Goal: Task Accomplishment & Management: Use online tool/utility

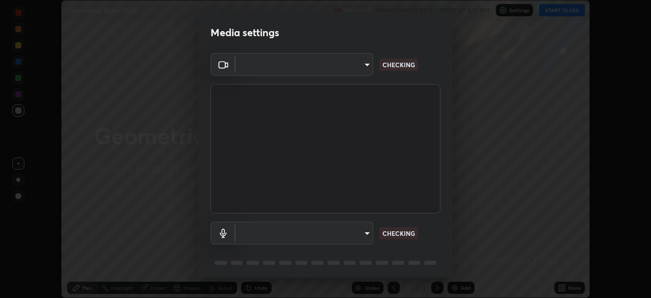
scroll to position [298, 651]
type input "2226f6d28742a26b6e0b51399fa030018956b8f43105e33b3be5017931f45398"
click at [353, 228] on body "Erase all Geometrical Optics (8/14) Recording WAS SCHEDULED TO START AT 6:15 PM…" at bounding box center [325, 149] width 651 height 298
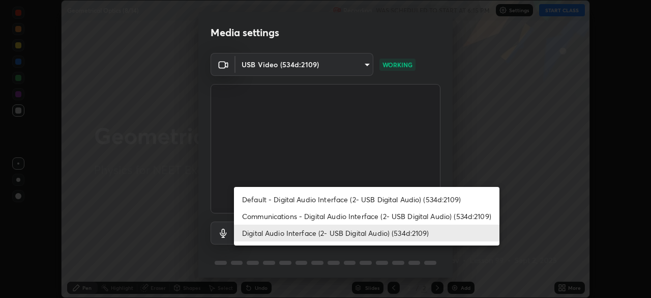
click at [328, 219] on li "Communications - Digital Audio Interface (2- USB Digital Audio) (534d:2109)" at bounding box center [367, 216] width 266 height 17
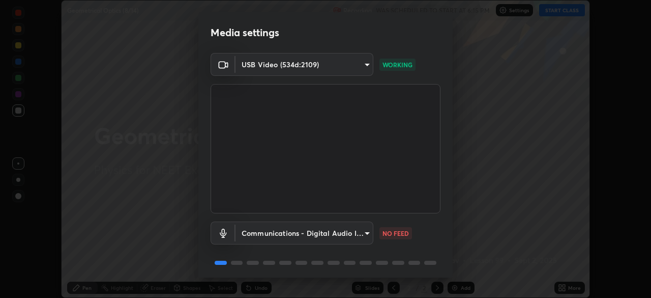
click at [324, 237] on body "Erase all Geometrical Optics (8/14) Recording WAS SCHEDULED TO START AT 6:15 PM…" at bounding box center [325, 149] width 651 height 298
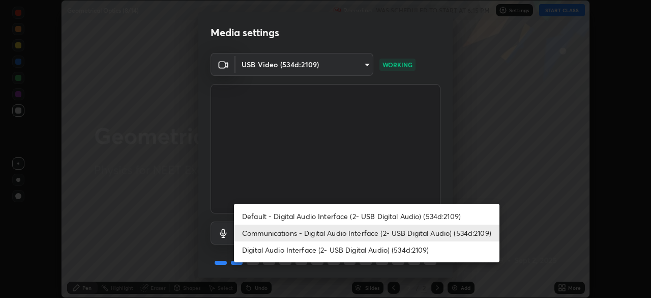
click at [318, 250] on li "Digital Audio Interface (2- USB Digital Audio) (534d:2109)" at bounding box center [367, 249] width 266 height 17
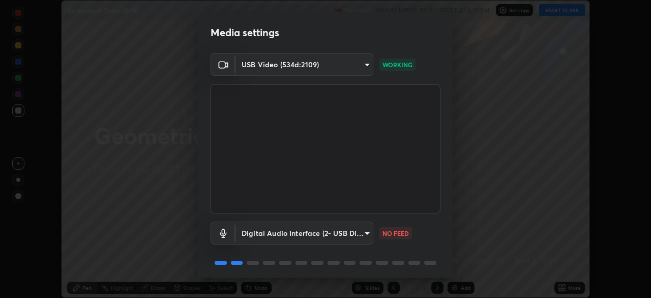
type input "62bcce4cbefccdbc85104c87e6e648d46c4666d442dd78cf9b514089073a0a01"
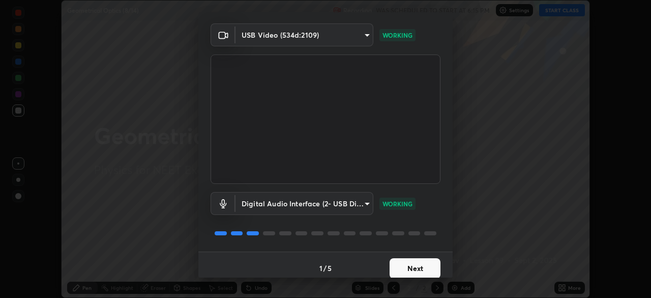
scroll to position [36, 0]
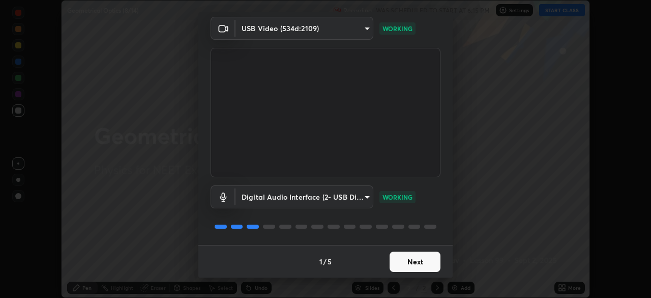
click at [416, 260] on button "Next" at bounding box center [415, 261] width 51 height 20
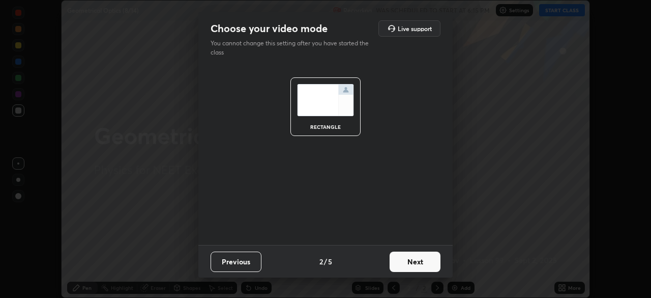
scroll to position [0, 0]
click at [416, 260] on button "Next" at bounding box center [415, 261] width 51 height 20
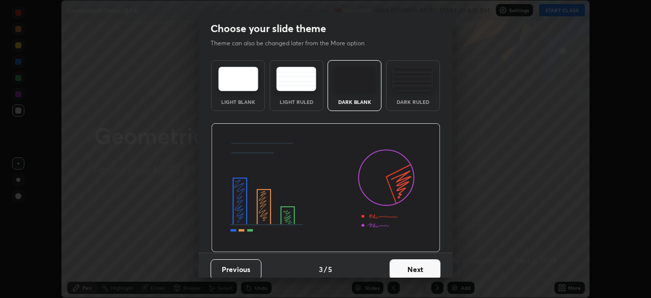
click at [413, 88] on img at bounding box center [413, 79] width 40 height 24
click at [415, 264] on button "Next" at bounding box center [415, 269] width 51 height 20
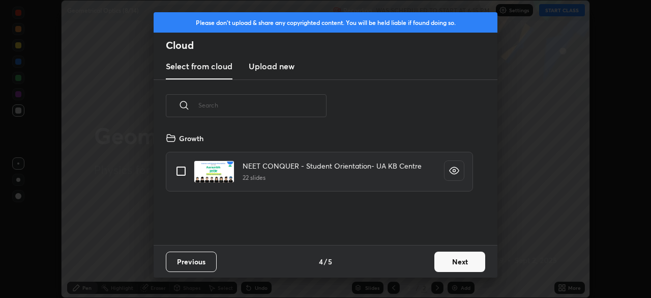
scroll to position [113, 327]
click at [275, 66] on h3 "Upload new" at bounding box center [272, 66] width 46 height 12
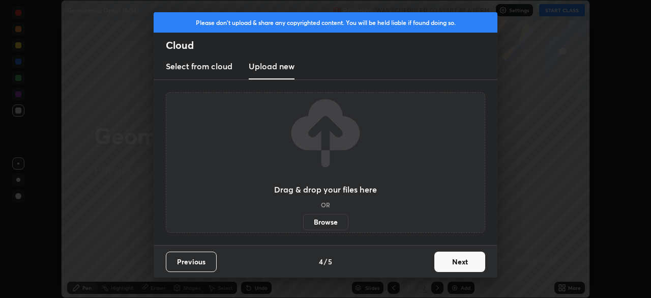
click at [318, 221] on label "Browse" at bounding box center [325, 222] width 45 height 16
click at [303, 221] on input "Browse" at bounding box center [303, 222] width 0 height 16
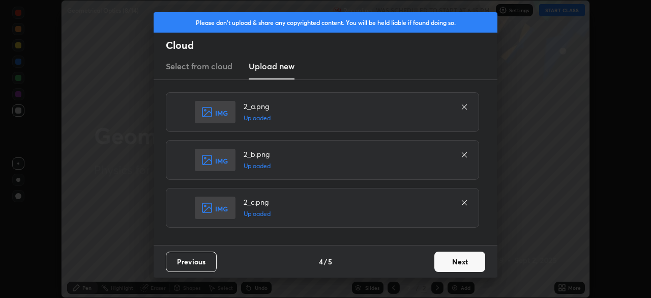
click at [458, 259] on button "Next" at bounding box center [459, 261] width 51 height 20
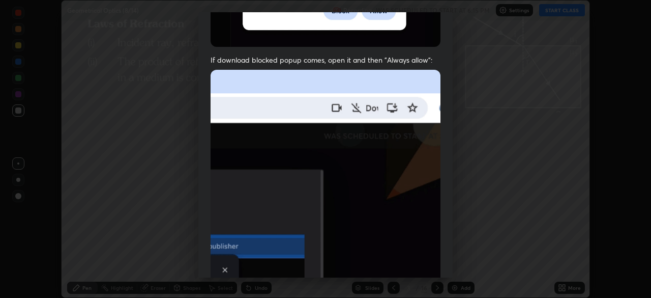
scroll to position [244, 0]
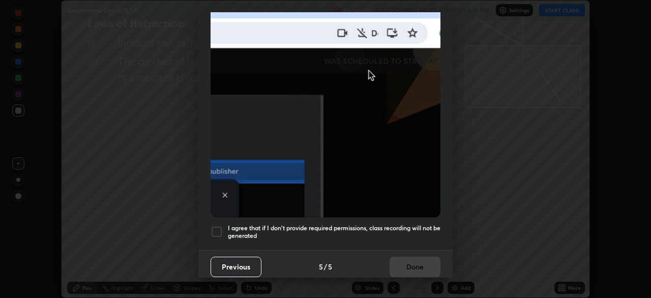
click at [219, 226] on div at bounding box center [217, 231] width 12 height 12
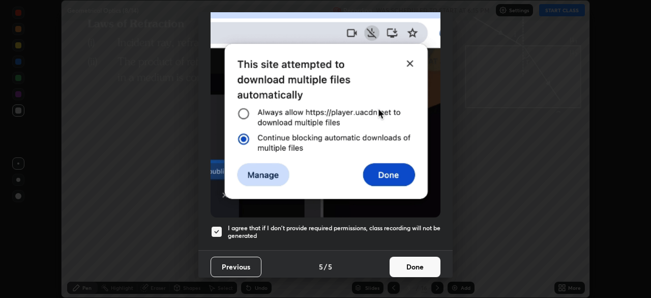
click at [404, 262] on button "Done" at bounding box center [415, 266] width 51 height 20
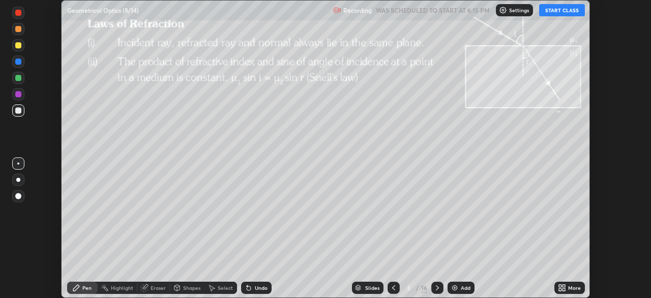
click at [416, 285] on div "/" at bounding box center [417, 287] width 3 height 6
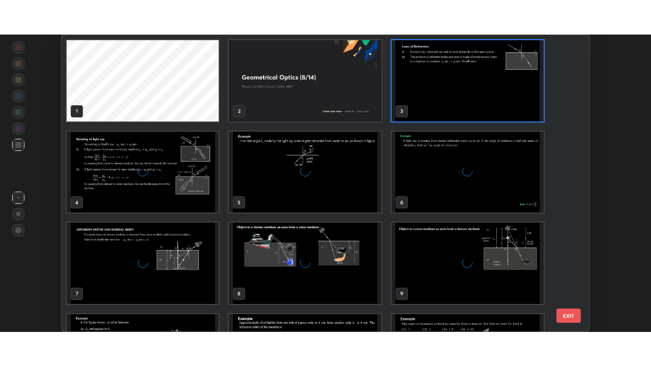
scroll to position [294, 523]
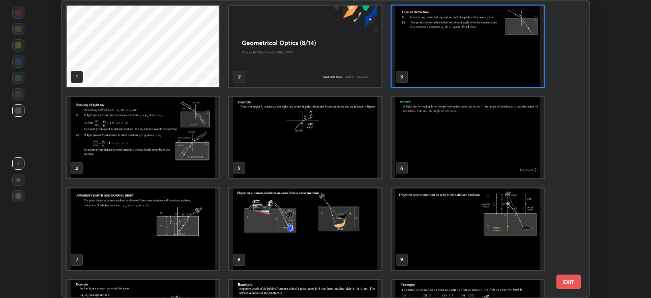
click at [355, 63] on img "grid" at bounding box center [305, 46] width 152 height 81
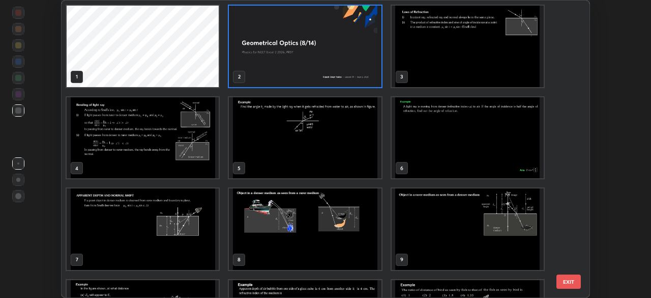
click at [357, 63] on img "grid" at bounding box center [305, 46] width 152 height 81
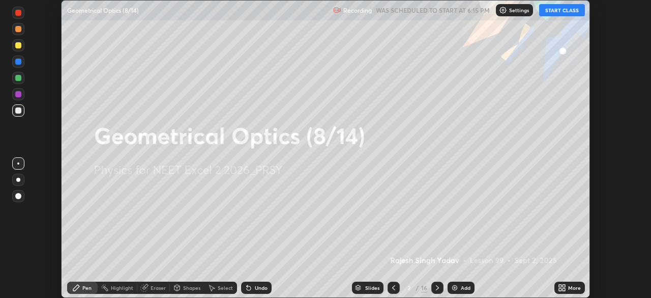
click at [357, 64] on img "grid" at bounding box center [305, 46] width 152 height 81
click at [564, 285] on icon at bounding box center [564, 285] width 3 height 3
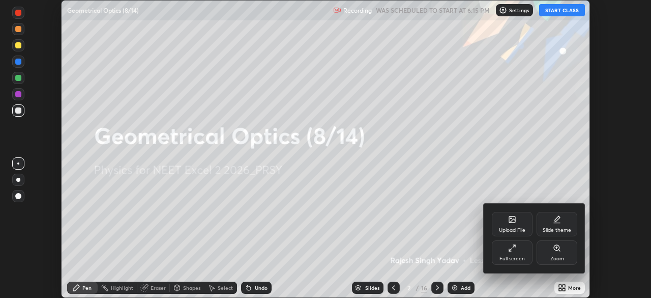
click at [514, 253] on div "Full screen" at bounding box center [512, 252] width 41 height 24
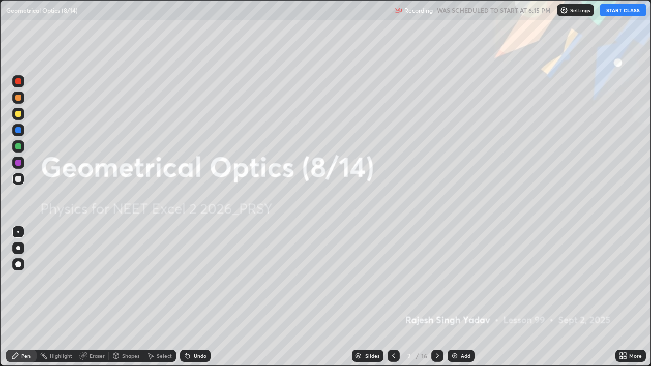
scroll to position [366, 651]
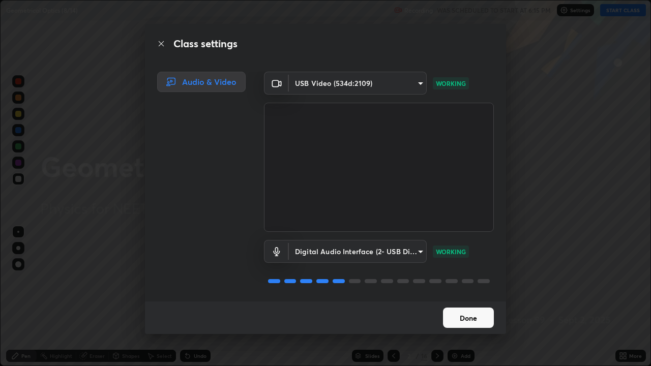
click at [464, 297] on button "Done" at bounding box center [468, 318] width 51 height 20
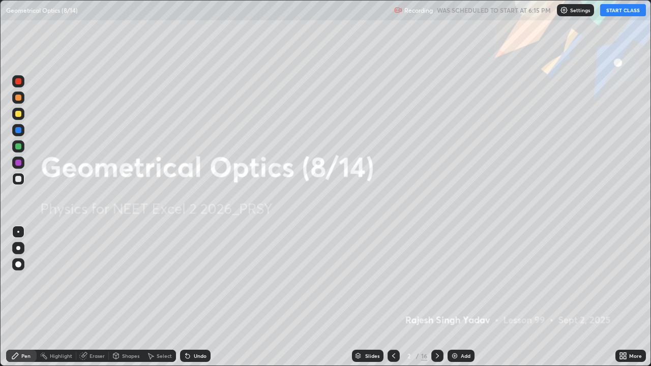
click at [619, 12] on button "START CLASS" at bounding box center [623, 10] width 46 height 12
click at [434, 297] on icon at bounding box center [437, 356] width 8 height 8
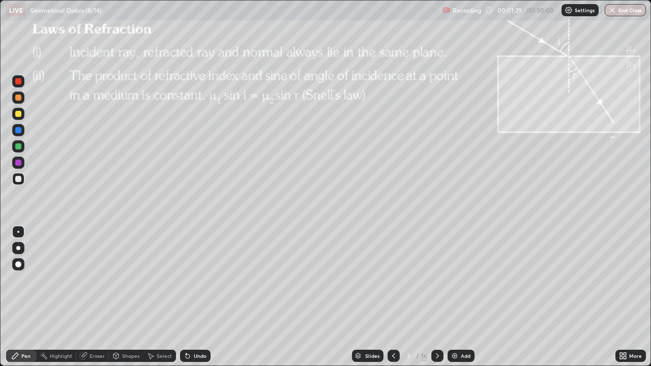
click at [19, 117] on div at bounding box center [18, 114] width 6 height 6
click at [20, 248] on div at bounding box center [18, 248] width 4 height 4
click at [97, 297] on div "Eraser" at bounding box center [97, 356] width 15 height 5
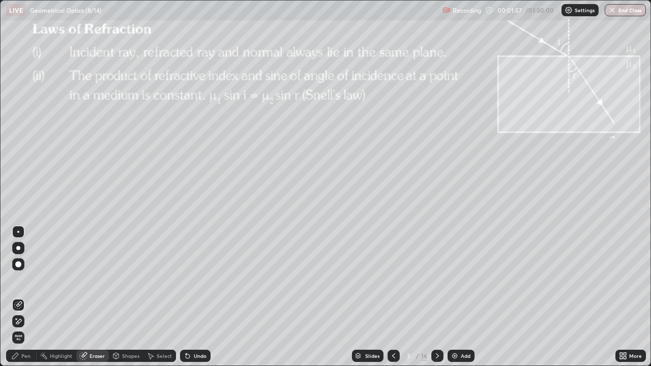
click at [18, 297] on span "Erase all" at bounding box center [18, 338] width 11 height 6
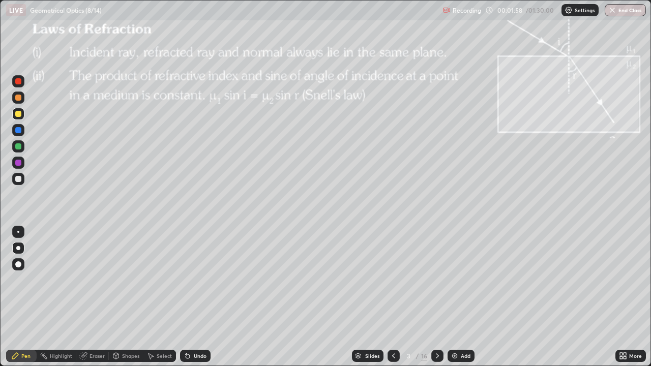
click at [27, 297] on div "Pen" at bounding box center [25, 356] width 9 height 5
click at [122, 297] on div "Shapes" at bounding box center [130, 356] width 17 height 5
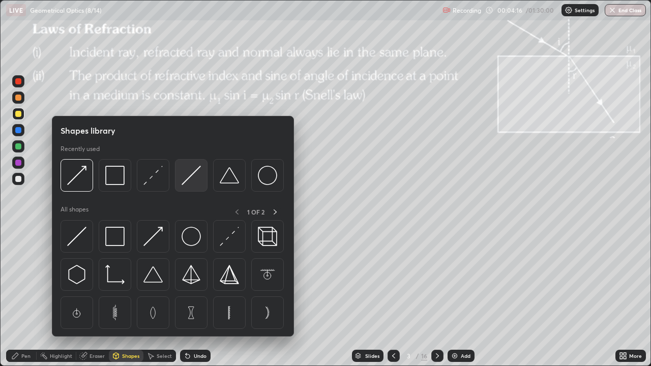
click at [188, 179] on img at bounding box center [191, 175] width 19 height 19
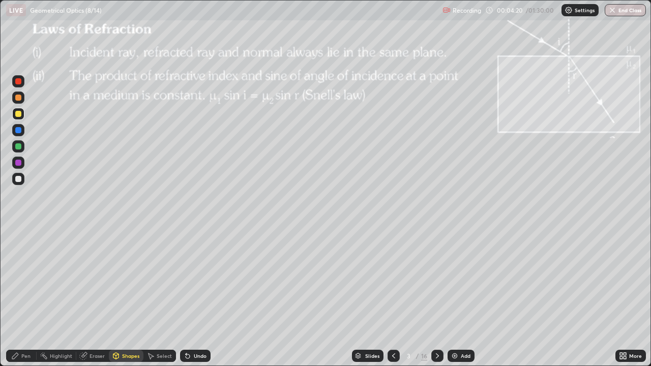
click at [128, 297] on div "Shapes" at bounding box center [130, 356] width 17 height 5
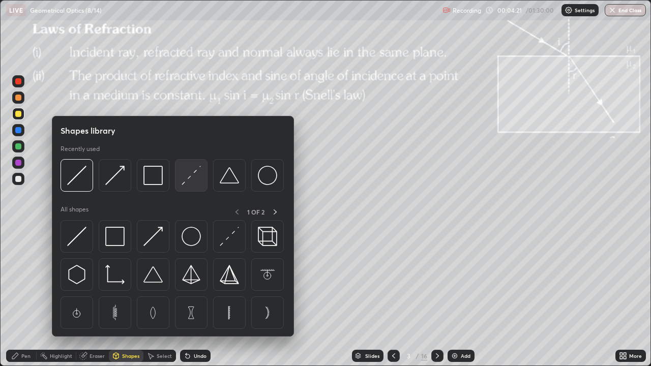
click at [189, 181] on img at bounding box center [191, 175] width 19 height 19
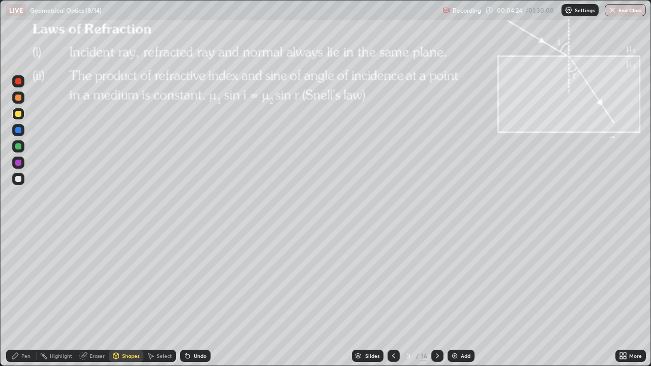
click at [129, 297] on div "Shapes" at bounding box center [130, 356] width 17 height 5
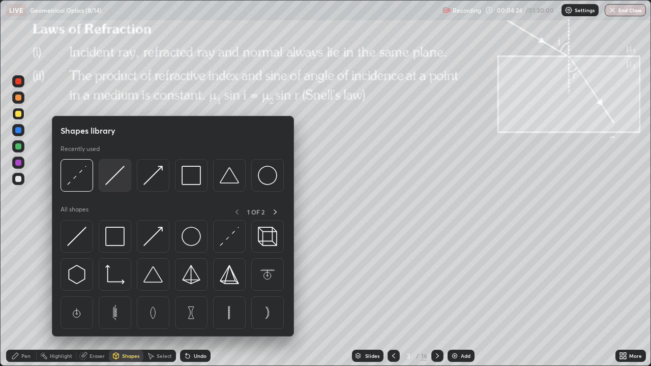
click at [117, 179] on img at bounding box center [114, 175] width 19 height 19
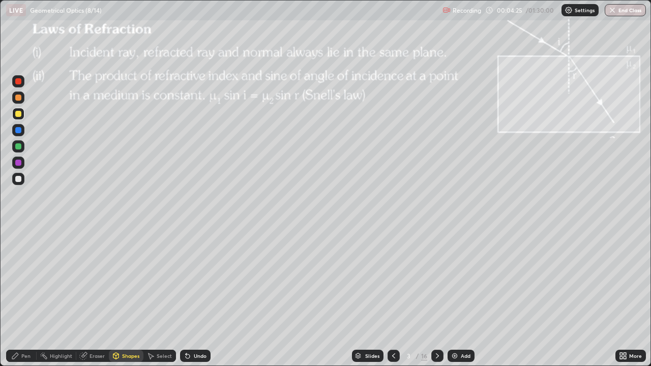
click at [24, 150] on div at bounding box center [18, 146] width 12 height 16
click at [128, 297] on div "Shapes" at bounding box center [130, 356] width 17 height 5
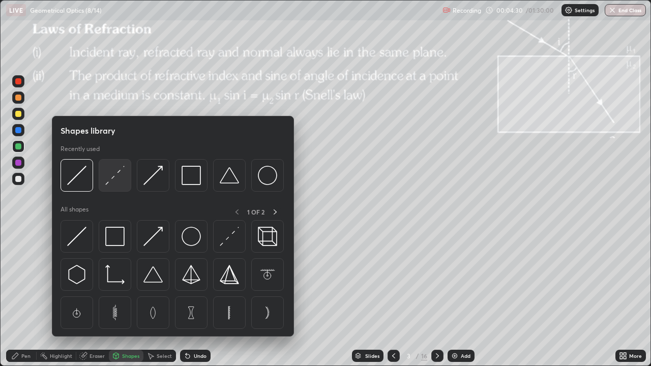
click at [116, 176] on img at bounding box center [114, 175] width 19 height 19
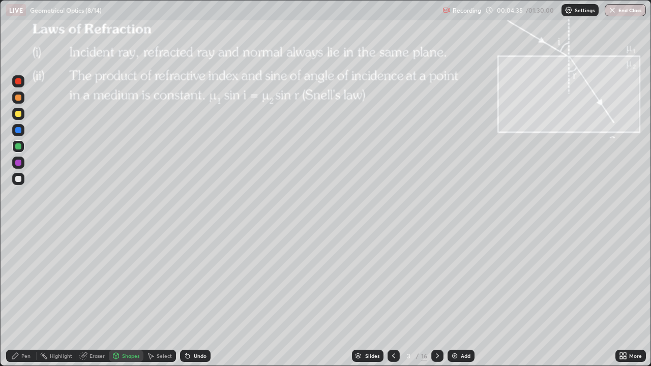
click at [127, 297] on div "Shapes" at bounding box center [126, 356] width 35 height 12
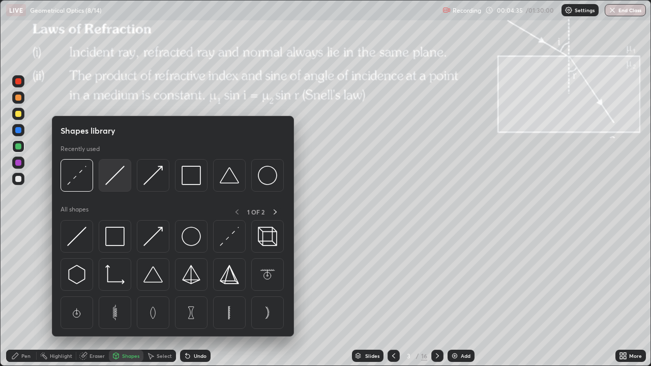
click at [115, 178] on img at bounding box center [114, 175] width 19 height 19
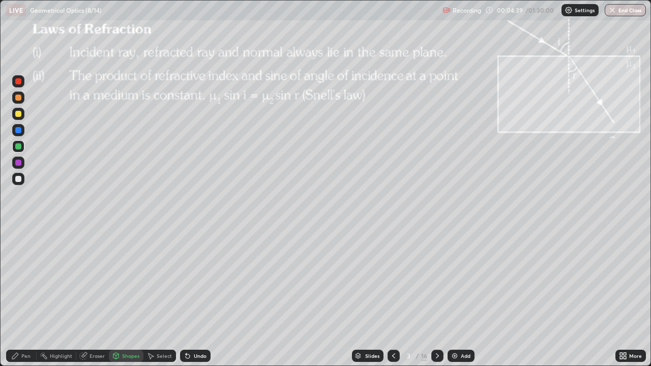
click at [25, 297] on div "Pen" at bounding box center [25, 356] width 9 height 5
click at [22, 179] on div at bounding box center [18, 179] width 12 height 12
click at [127, 297] on div "Shapes" at bounding box center [130, 356] width 17 height 5
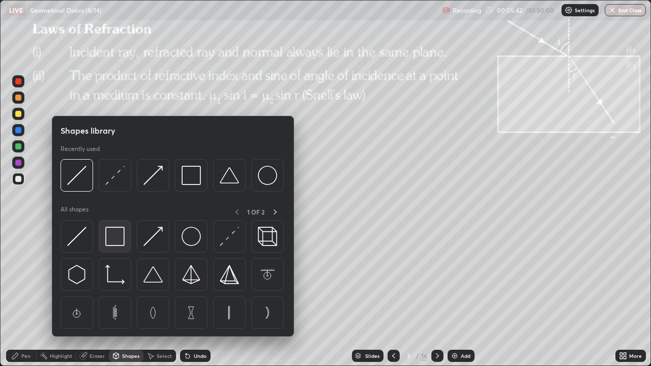
click at [121, 243] on img at bounding box center [114, 236] width 19 height 19
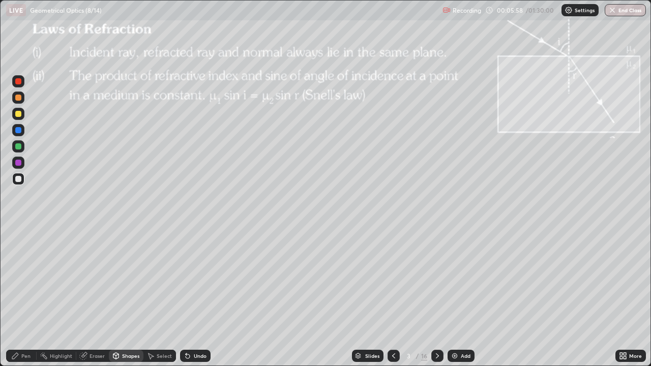
click at [20, 111] on div at bounding box center [18, 114] width 6 height 6
click at [19, 97] on div at bounding box center [18, 98] width 6 height 6
click at [194, 297] on div "Undo" at bounding box center [200, 356] width 13 height 5
click at [26, 297] on div "Pen" at bounding box center [25, 356] width 9 height 5
click at [436, 297] on icon at bounding box center [437, 356] width 8 height 8
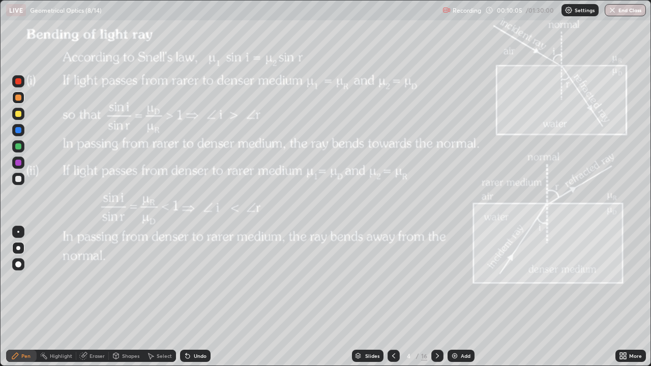
click at [391, 297] on icon at bounding box center [394, 356] width 8 height 8
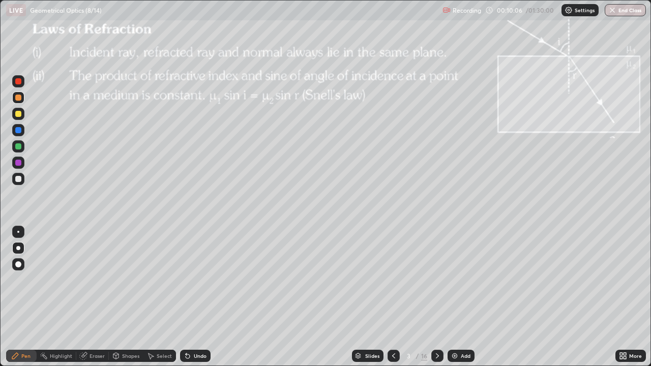
click at [462, 297] on div "Add" at bounding box center [466, 356] width 10 height 5
click at [126, 297] on div "Shapes" at bounding box center [130, 356] width 17 height 5
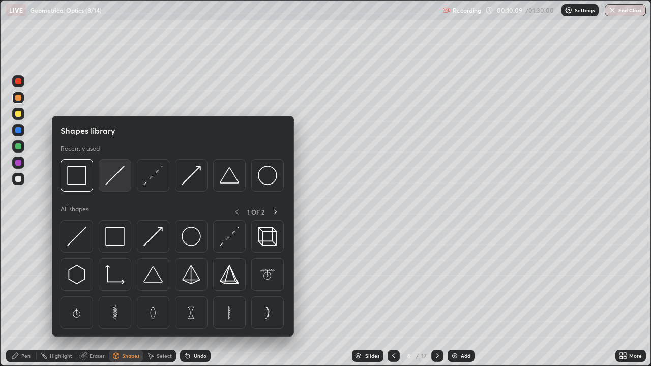
click at [114, 178] on img at bounding box center [114, 175] width 19 height 19
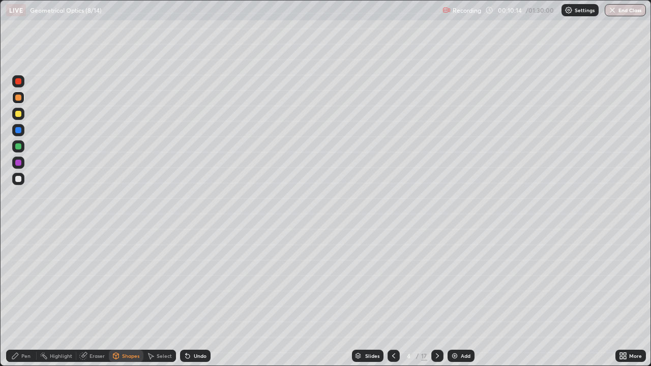
click at [125, 297] on div "Shapes" at bounding box center [130, 356] width 17 height 5
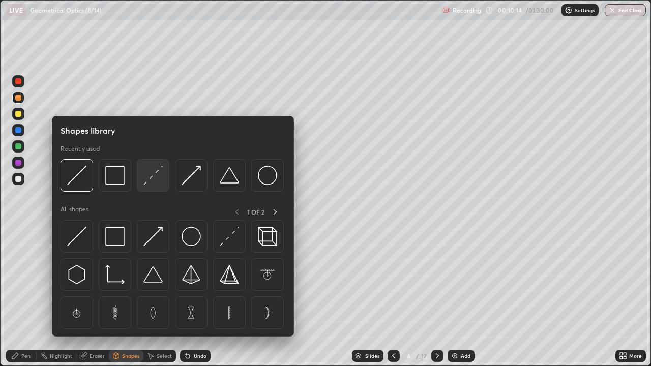
click at [150, 177] on img at bounding box center [152, 175] width 19 height 19
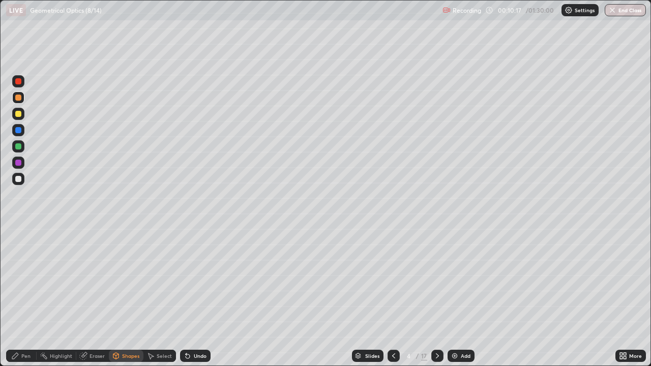
click at [123, 297] on div "Shapes" at bounding box center [130, 356] width 17 height 5
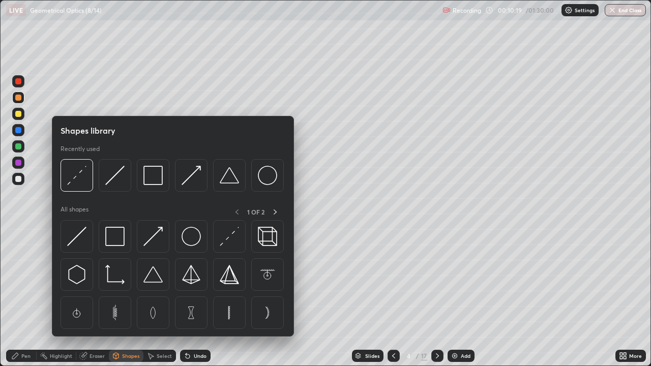
click at [78, 177] on img at bounding box center [76, 175] width 19 height 19
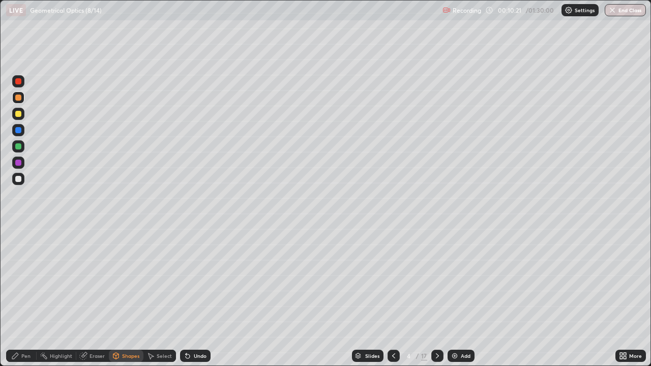
click at [20, 147] on div at bounding box center [18, 146] width 6 height 6
click at [127, 297] on div "Shapes" at bounding box center [130, 356] width 17 height 5
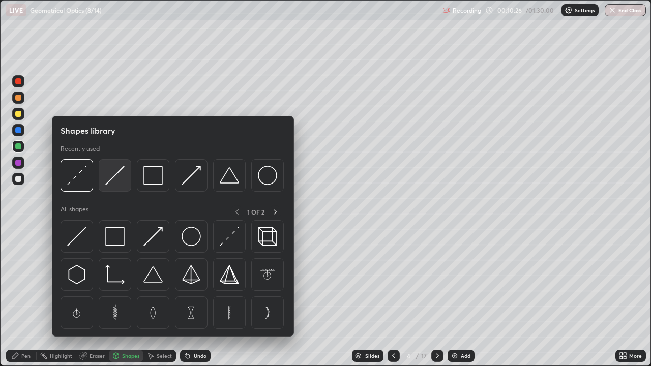
click at [111, 181] on img at bounding box center [114, 175] width 19 height 19
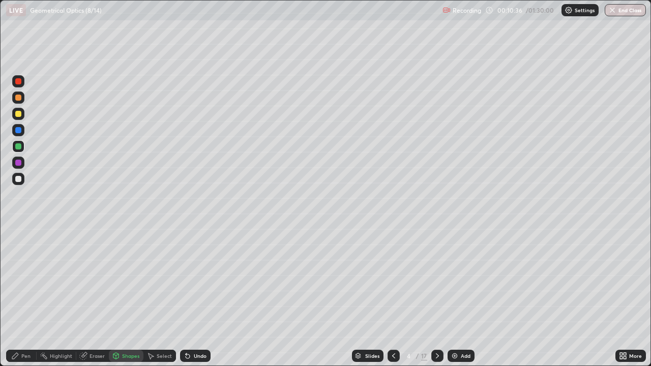
click at [25, 297] on div "Pen" at bounding box center [25, 356] width 9 height 5
click at [21, 180] on div at bounding box center [18, 179] width 6 height 6
click at [122, 297] on div "Shapes" at bounding box center [130, 356] width 17 height 5
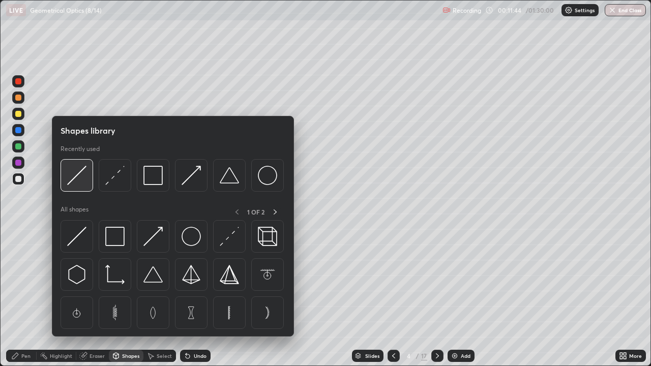
click at [75, 175] on img at bounding box center [76, 175] width 19 height 19
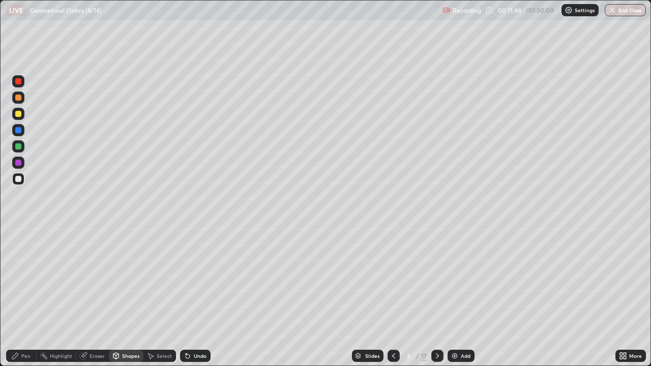
click at [22, 145] on div at bounding box center [18, 146] width 12 height 12
click at [25, 297] on div "Pen" at bounding box center [25, 356] width 9 height 5
click at [23, 179] on div at bounding box center [18, 179] width 12 height 12
click at [127, 297] on div "Shapes" at bounding box center [130, 356] width 17 height 5
click at [166, 297] on div "Select" at bounding box center [164, 356] width 15 height 5
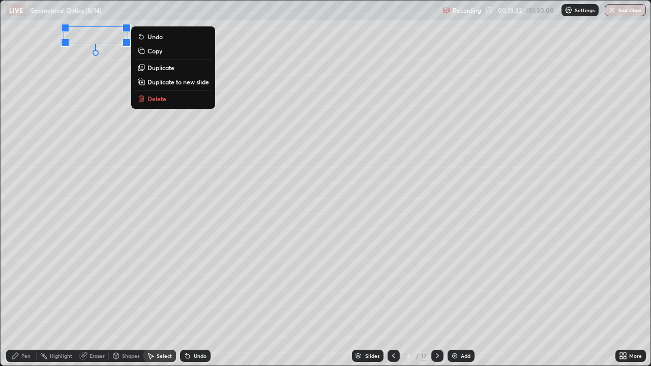
click at [109, 101] on div "0 ° Undo Copy Duplicate Duplicate to new slide Delete" at bounding box center [326, 183] width 650 height 365
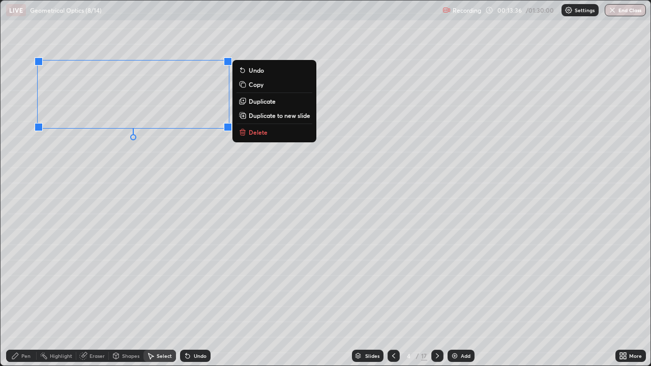
click at [126, 178] on div "0 ° Undo Copy Duplicate Duplicate to new slide Delete" at bounding box center [326, 183] width 650 height 365
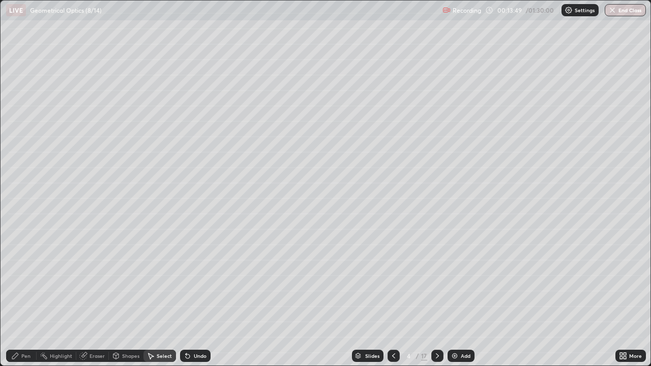
click at [25, 297] on div "Pen" at bounding box center [25, 356] width 9 height 5
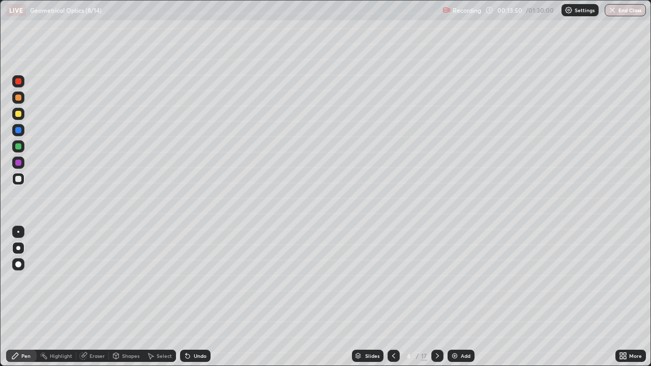
click at [20, 115] on div at bounding box center [18, 114] width 6 height 6
click at [18, 182] on div at bounding box center [18, 179] width 6 height 6
click at [195, 297] on div "Undo" at bounding box center [200, 356] width 13 height 5
click at [194, 297] on div "Undo" at bounding box center [200, 356] width 13 height 5
click at [124, 297] on div "Shapes" at bounding box center [126, 356] width 35 height 12
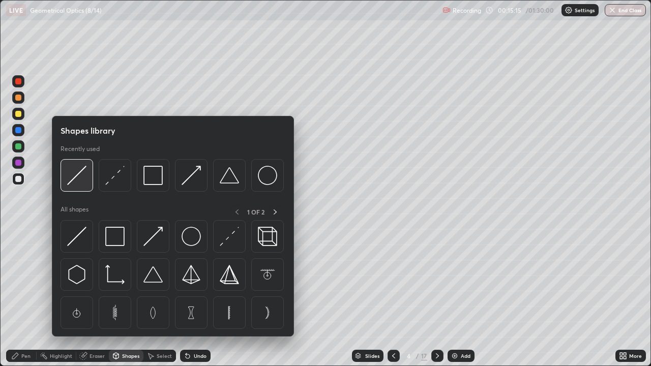
click at [76, 179] on img at bounding box center [76, 175] width 19 height 19
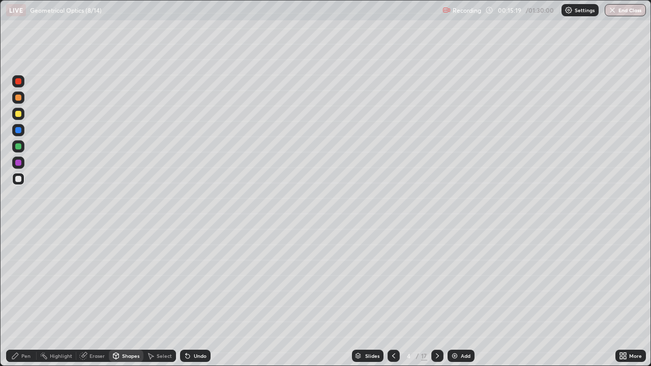
click at [122, 297] on div "Shapes" at bounding box center [130, 356] width 17 height 5
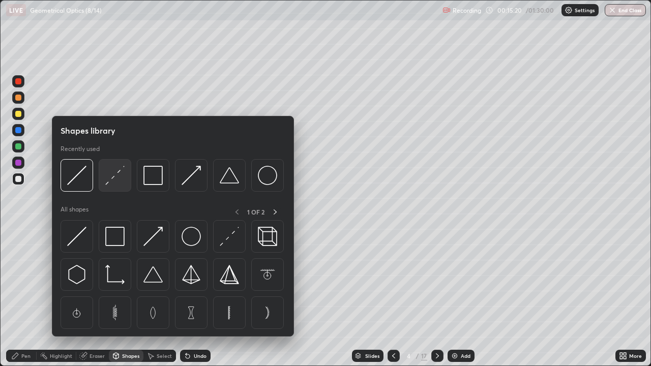
click at [110, 182] on img at bounding box center [114, 175] width 19 height 19
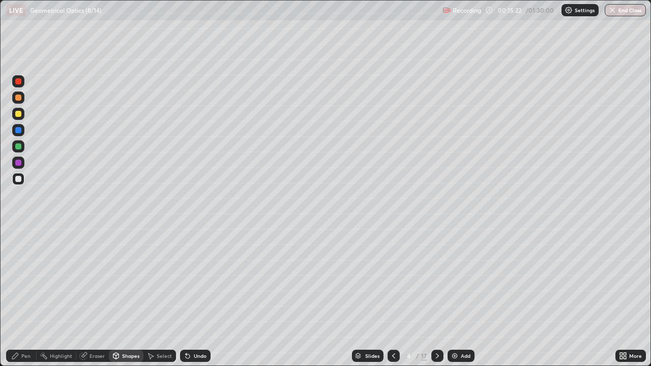
click at [123, 297] on div "Shapes" at bounding box center [130, 356] width 17 height 5
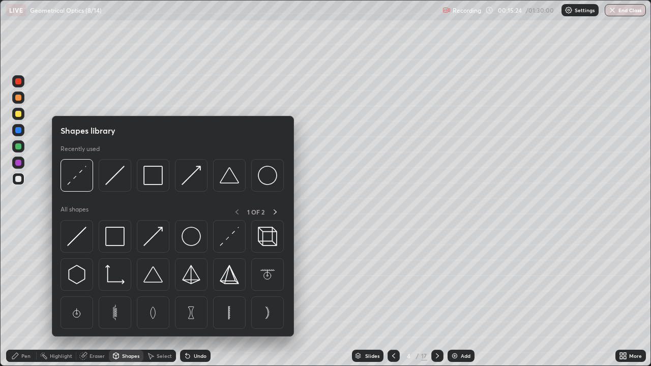
click at [17, 150] on div at bounding box center [18, 146] width 12 height 12
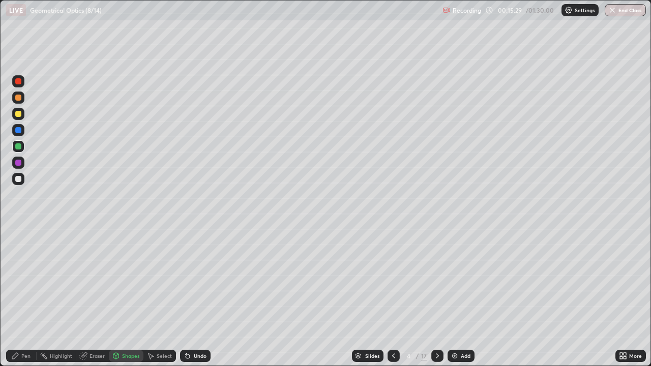
click at [25, 297] on div "Pen" at bounding box center [21, 356] width 31 height 12
click at [17, 178] on div at bounding box center [18, 179] width 6 height 6
click at [120, 297] on div "Shapes" at bounding box center [126, 356] width 35 height 12
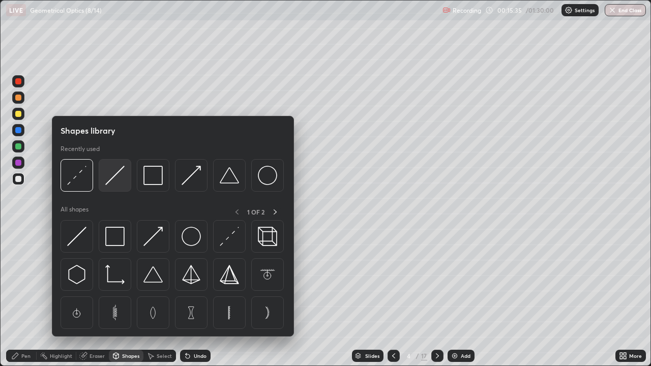
click at [107, 180] on img at bounding box center [114, 175] width 19 height 19
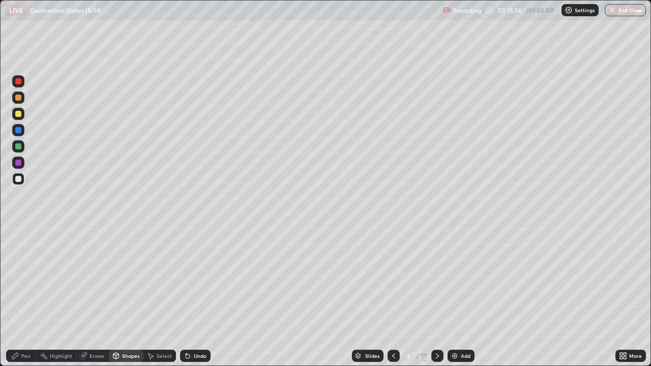
click at [19, 147] on div at bounding box center [18, 146] width 6 height 6
click at [22, 297] on div "Pen" at bounding box center [25, 356] width 9 height 5
click at [20, 178] on div at bounding box center [18, 179] width 6 height 6
click at [436, 297] on icon at bounding box center [437, 356] width 8 height 8
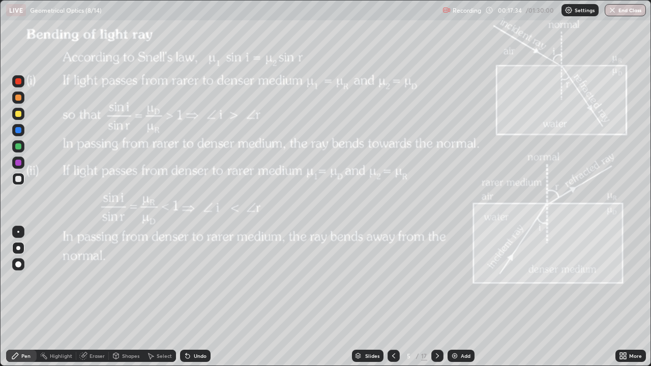
click at [438, 297] on icon at bounding box center [437, 356] width 8 height 8
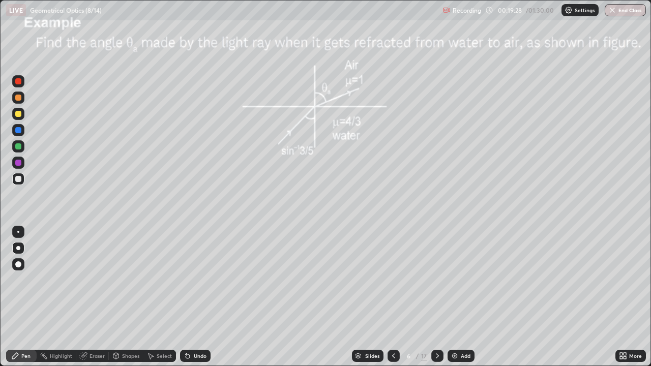
click at [20, 116] on div at bounding box center [18, 114] width 6 height 6
click at [436, 297] on icon at bounding box center [437, 356] width 8 height 8
click at [132, 297] on div "Shapes" at bounding box center [130, 356] width 17 height 5
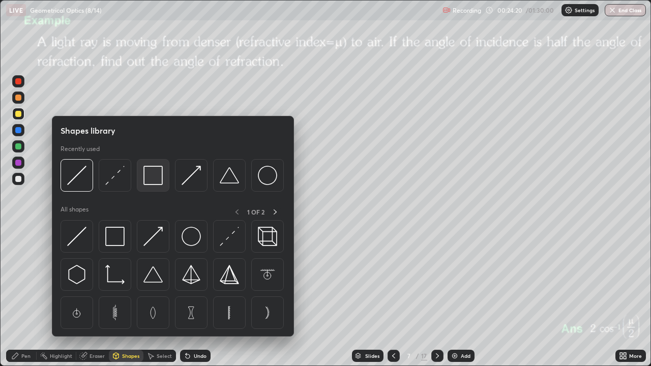
click at [151, 180] on img at bounding box center [152, 175] width 19 height 19
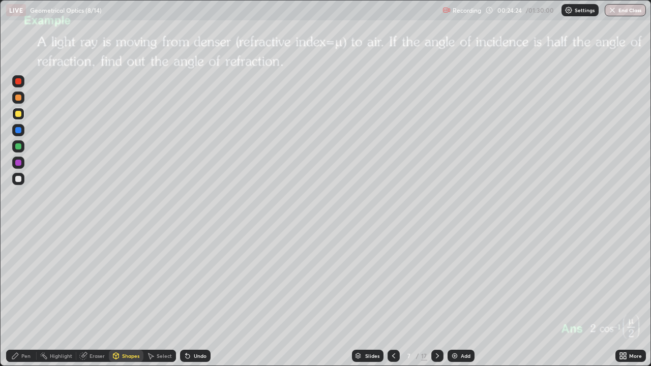
click at [27, 297] on div "Pen" at bounding box center [25, 356] width 9 height 5
click at [123, 297] on div "Shapes" at bounding box center [130, 356] width 17 height 5
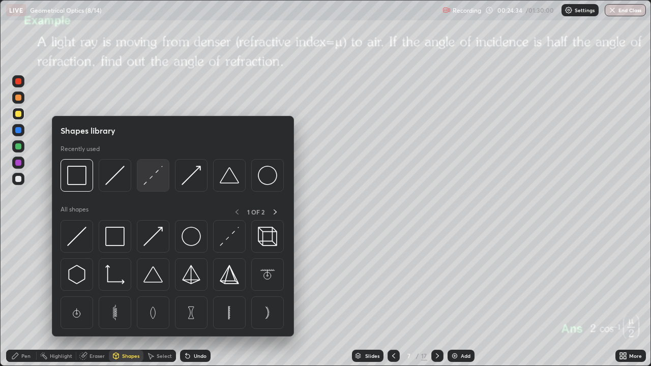
click at [146, 180] on img at bounding box center [152, 175] width 19 height 19
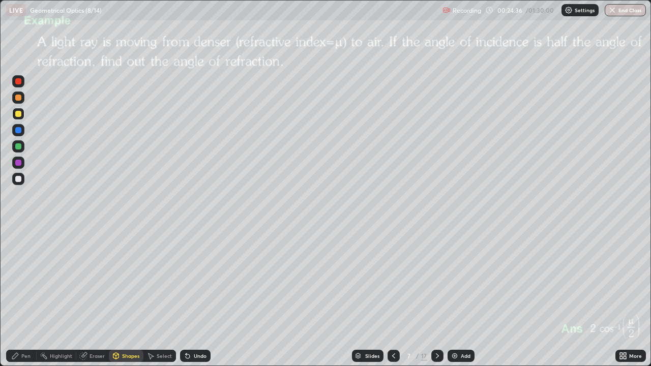
click at [122, 297] on div "Shapes" at bounding box center [130, 356] width 17 height 5
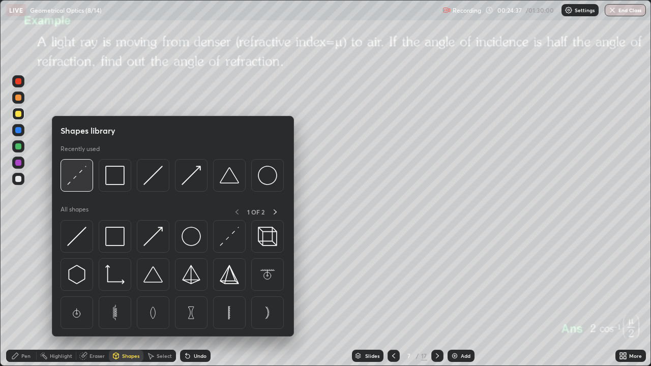
click at [73, 180] on img at bounding box center [76, 175] width 19 height 19
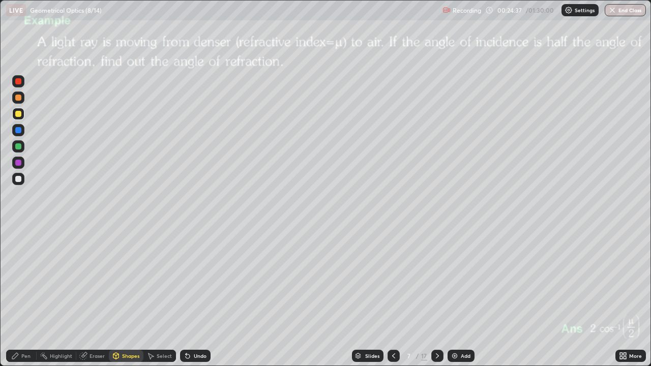
click at [18, 148] on div at bounding box center [18, 146] width 6 height 6
click at [122, 297] on div "Shapes" at bounding box center [130, 356] width 17 height 5
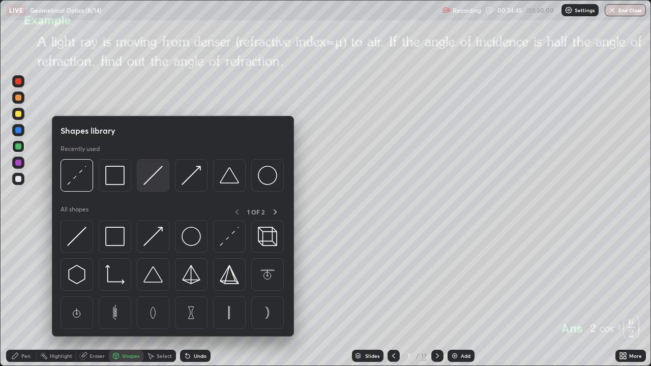
click at [147, 181] on img at bounding box center [152, 175] width 19 height 19
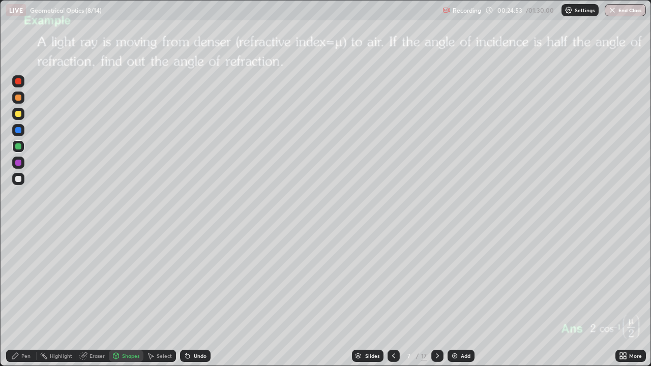
click at [26, 297] on div "Pen" at bounding box center [25, 356] width 9 height 5
click at [22, 180] on div at bounding box center [18, 179] width 12 height 12
click at [19, 164] on div at bounding box center [18, 163] width 6 height 6
click at [18, 98] on div at bounding box center [18, 98] width 6 height 6
click at [18, 115] on div at bounding box center [18, 114] width 6 height 6
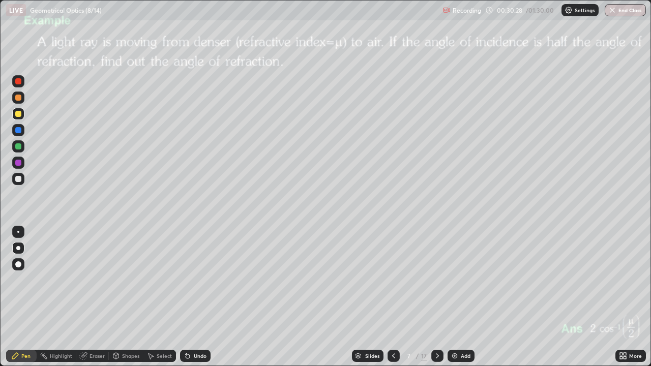
click at [436, 297] on icon at bounding box center [437, 356] width 8 height 8
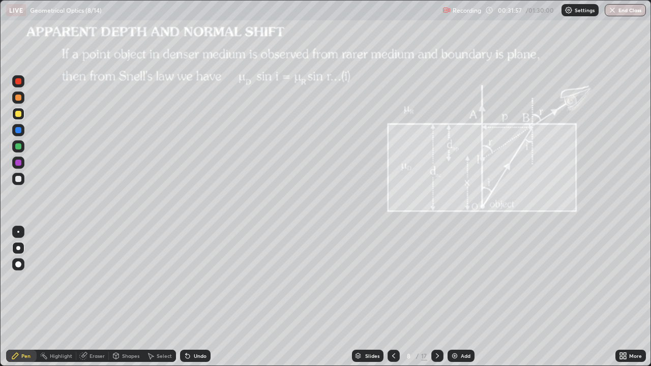
click at [122, 297] on div "Shapes" at bounding box center [130, 356] width 17 height 5
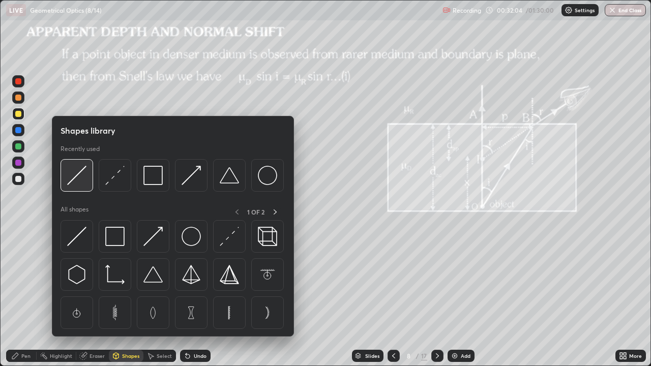
click at [80, 174] on img at bounding box center [76, 175] width 19 height 19
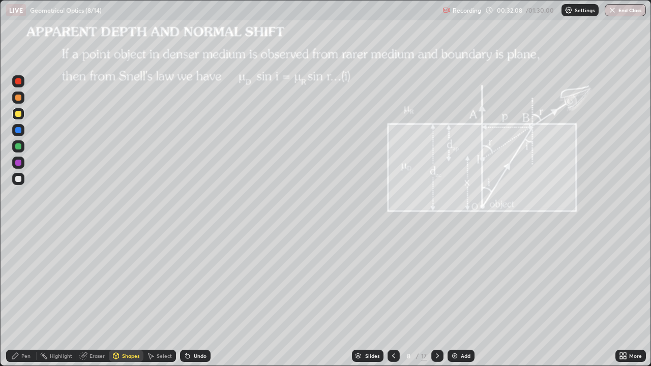
click at [123, 297] on div "Shapes" at bounding box center [130, 356] width 17 height 5
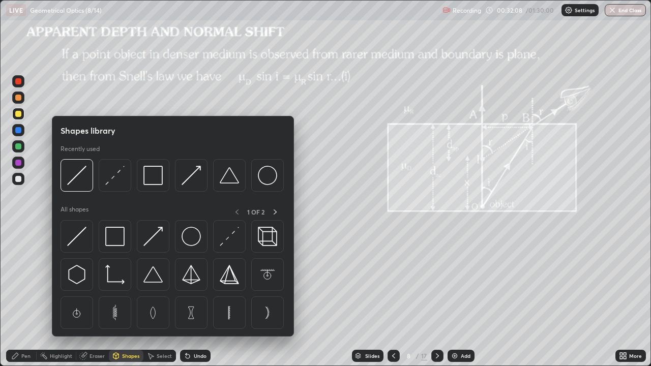
click at [122, 297] on div "Shapes" at bounding box center [130, 356] width 17 height 5
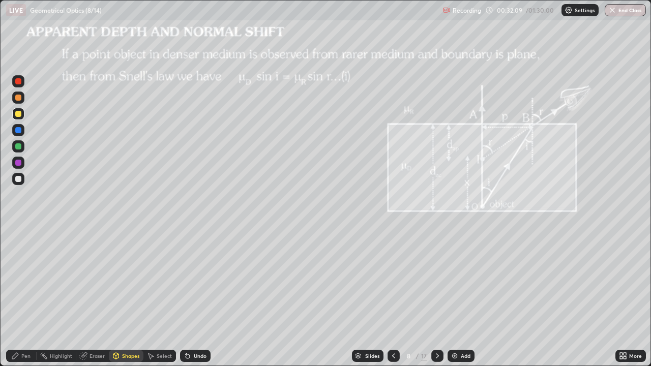
click at [119, 297] on icon at bounding box center [116, 356] width 8 height 8
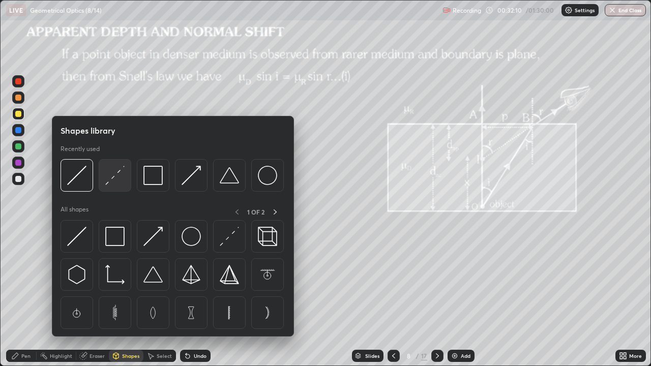
click at [113, 176] on img at bounding box center [114, 175] width 19 height 19
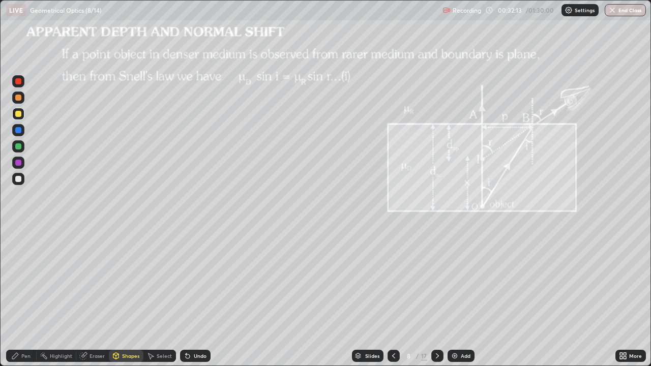
click at [21, 297] on div "Pen" at bounding box center [25, 356] width 9 height 5
click at [17, 181] on div at bounding box center [18, 179] width 6 height 6
click at [127, 297] on div "Shapes" at bounding box center [130, 356] width 17 height 5
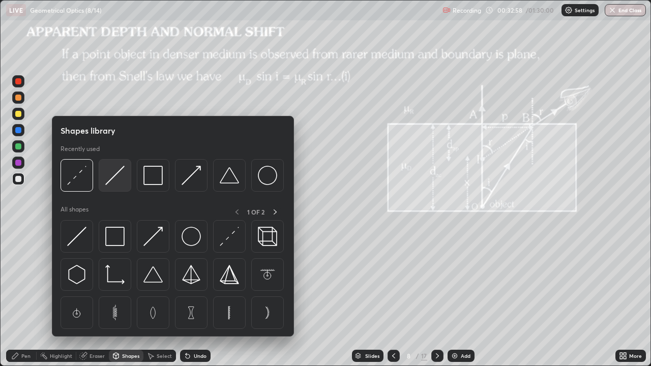
click at [113, 176] on img at bounding box center [114, 175] width 19 height 19
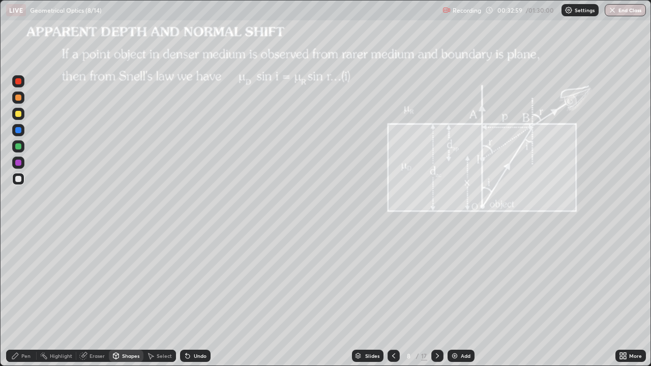
click at [20, 148] on div at bounding box center [18, 146] width 6 height 6
click at [115, 297] on icon at bounding box center [116, 356] width 6 height 6
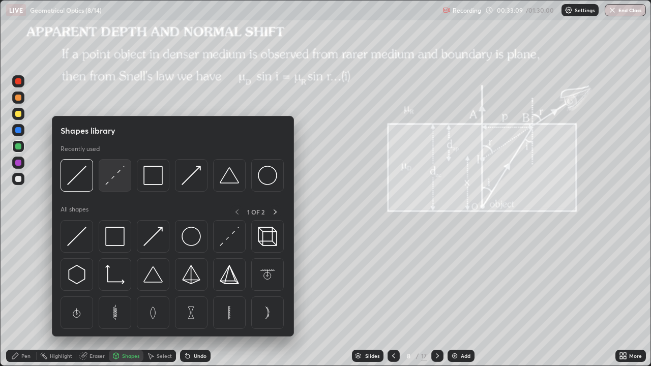
click at [115, 179] on img at bounding box center [114, 175] width 19 height 19
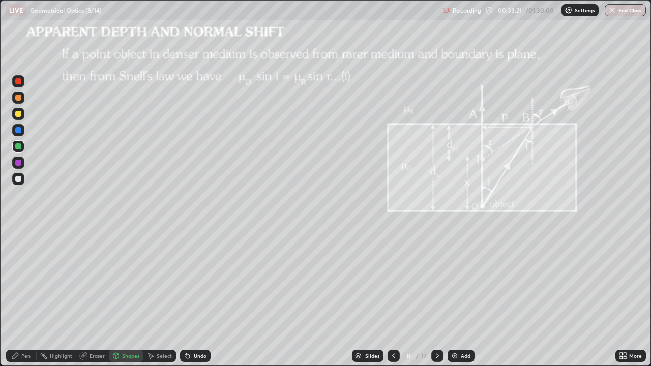
click at [121, 297] on div "Shapes" at bounding box center [126, 356] width 35 height 12
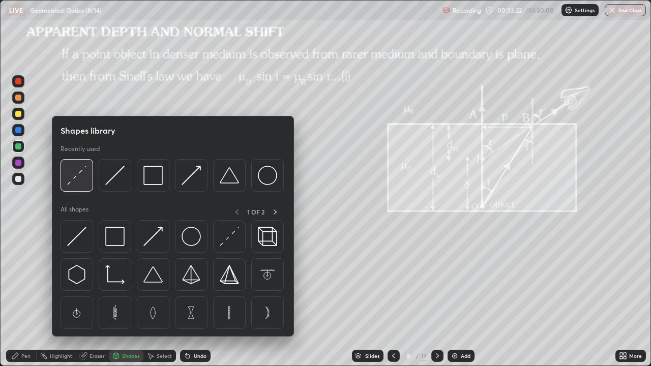
click at [78, 177] on img at bounding box center [76, 175] width 19 height 19
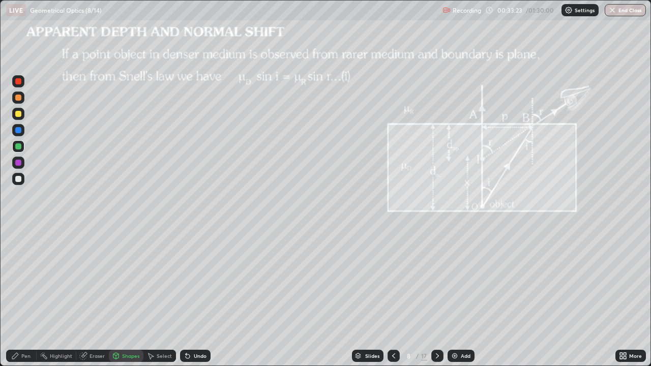
click at [18, 113] on div at bounding box center [18, 114] width 6 height 6
click at [121, 297] on div "Shapes" at bounding box center [126, 356] width 35 height 12
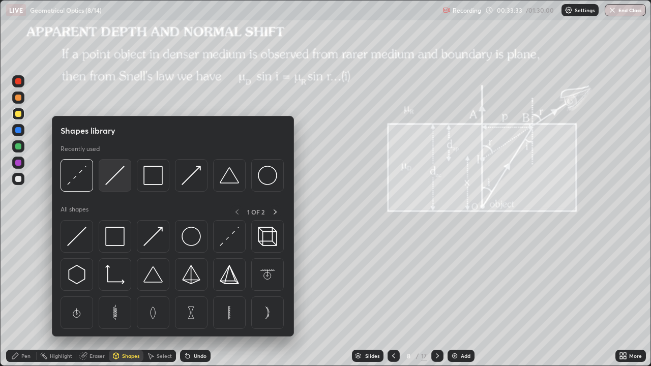
click at [110, 179] on img at bounding box center [114, 175] width 19 height 19
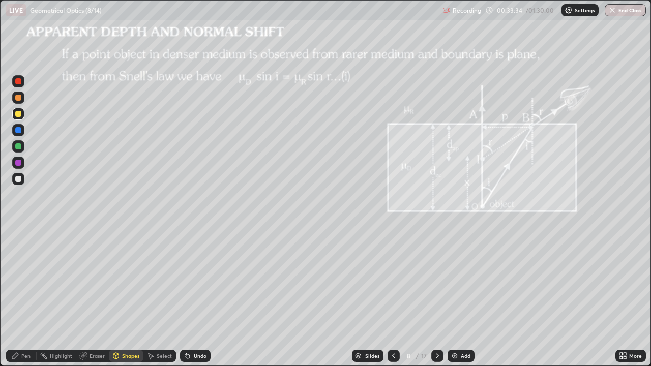
click at [19, 148] on div at bounding box center [18, 146] width 6 height 6
click at [21, 297] on div "Pen" at bounding box center [21, 356] width 31 height 12
click at [18, 179] on div at bounding box center [18, 179] width 6 height 6
click at [123, 297] on div "Shapes" at bounding box center [130, 356] width 17 height 5
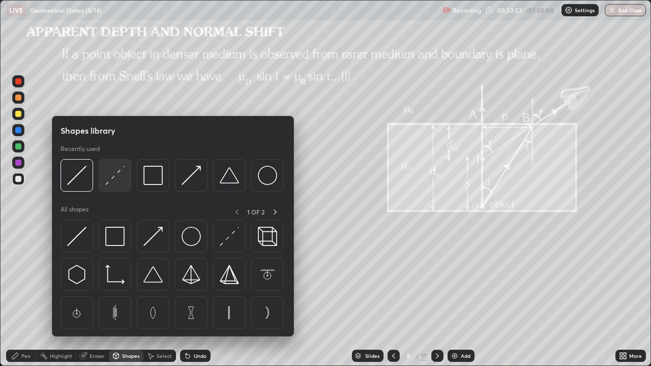
click at [110, 179] on img at bounding box center [114, 175] width 19 height 19
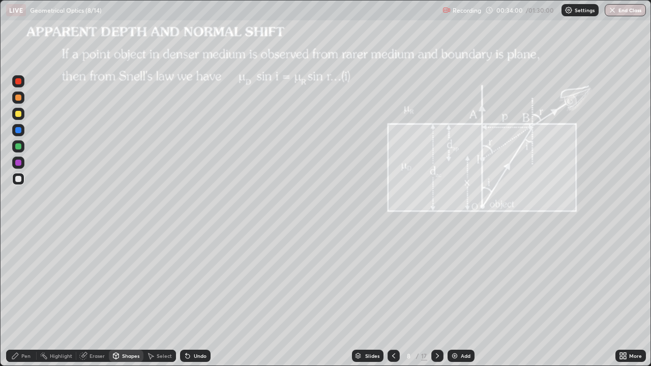
click at [22, 297] on div "Pen" at bounding box center [25, 356] width 9 height 5
click at [17, 163] on div at bounding box center [18, 163] width 6 height 6
click at [123, 297] on div "Shapes" at bounding box center [130, 356] width 17 height 5
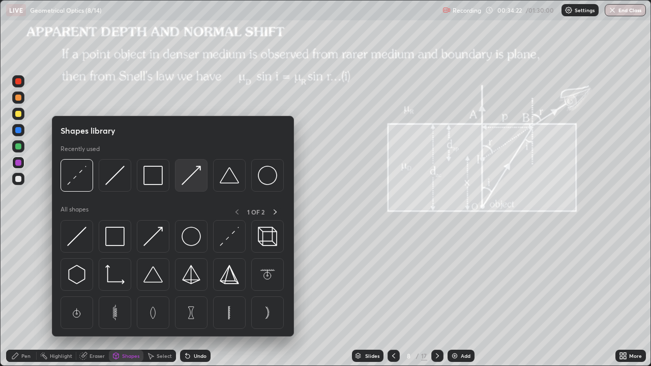
click at [184, 181] on img at bounding box center [191, 175] width 19 height 19
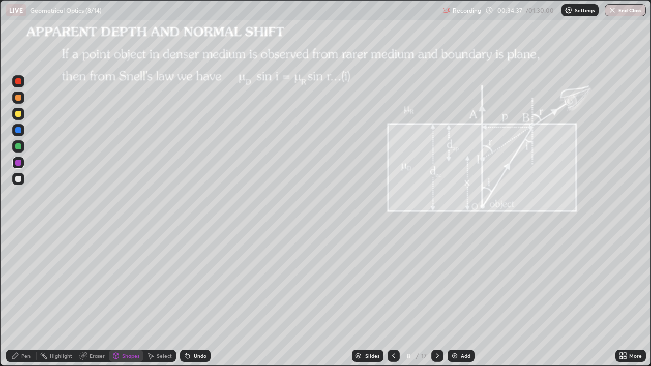
click at [20, 297] on div "Pen" at bounding box center [21, 356] width 31 height 12
click at [18, 178] on div at bounding box center [18, 179] width 6 height 6
click at [93, 297] on div "Eraser" at bounding box center [97, 356] width 15 height 5
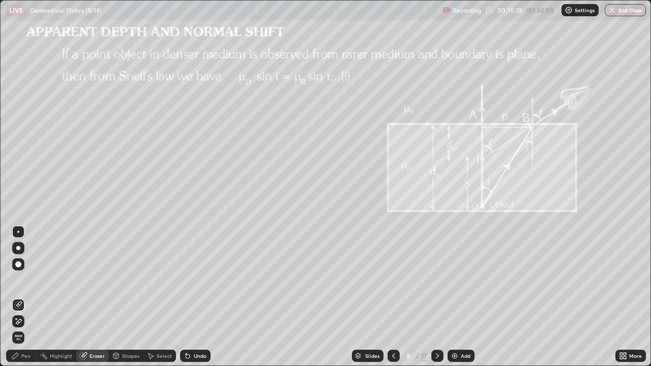
click at [125, 297] on div "Shapes" at bounding box center [130, 356] width 17 height 5
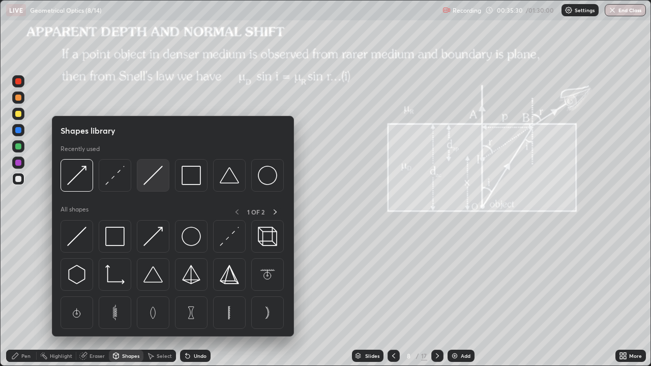
click at [147, 182] on img at bounding box center [152, 175] width 19 height 19
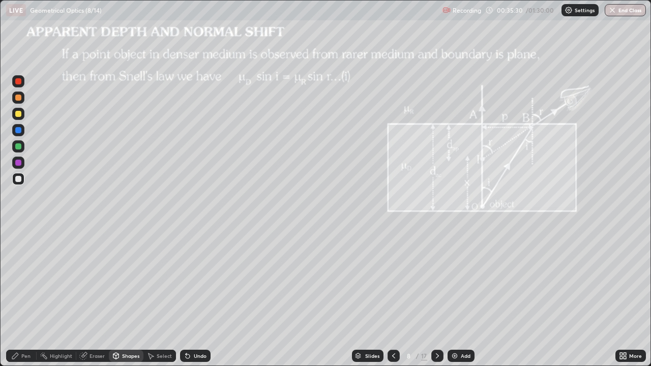
click at [18, 145] on div at bounding box center [18, 146] width 6 height 6
click at [22, 297] on div "Pen" at bounding box center [25, 356] width 9 height 5
click at [18, 180] on div at bounding box center [18, 179] width 6 height 6
click at [190, 297] on icon at bounding box center [188, 356] width 8 height 8
click at [464, 297] on div "Add" at bounding box center [466, 356] width 10 height 5
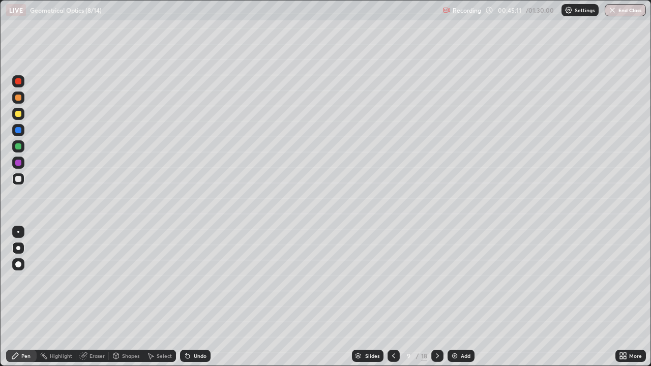
click at [194, 297] on div "Undo" at bounding box center [200, 356] width 13 height 5
click at [18, 113] on div at bounding box center [18, 114] width 6 height 6
click at [197, 297] on div "Undo" at bounding box center [200, 356] width 13 height 5
click at [20, 179] on div at bounding box center [18, 179] width 6 height 6
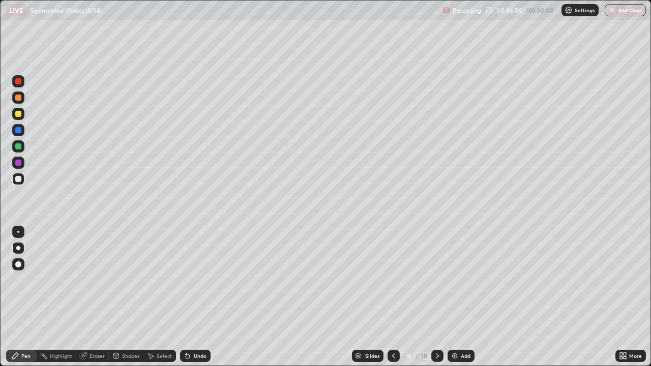
click at [195, 297] on div "Undo" at bounding box center [200, 356] width 13 height 5
click at [163, 297] on div "Select" at bounding box center [164, 356] width 15 height 5
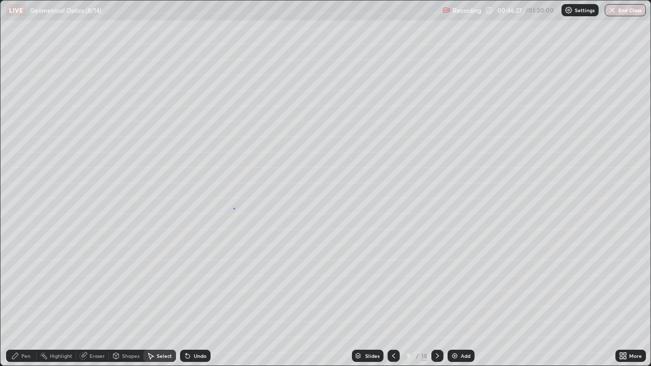
click at [233, 208] on div "0 ° Undo Copy Duplicate Duplicate to new slide Delete" at bounding box center [326, 183] width 650 height 365
click at [95, 297] on div "Eraser" at bounding box center [97, 356] width 15 height 5
click at [27, 297] on div "Pen" at bounding box center [25, 356] width 9 height 5
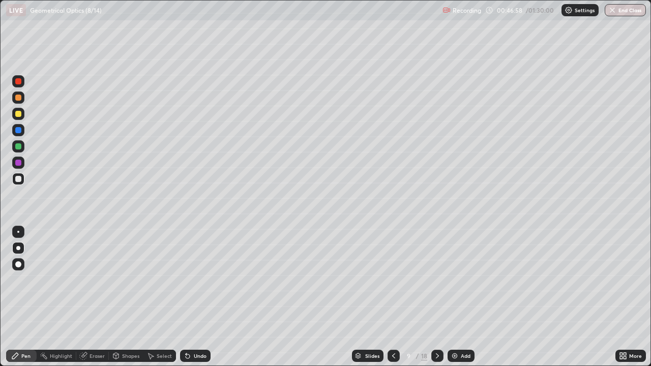
click at [18, 114] on div at bounding box center [18, 114] width 6 height 6
click at [19, 179] on div at bounding box center [18, 179] width 6 height 6
click at [19, 115] on div at bounding box center [18, 114] width 6 height 6
click at [22, 181] on div at bounding box center [18, 179] width 12 height 12
click at [17, 149] on div at bounding box center [18, 146] width 6 height 6
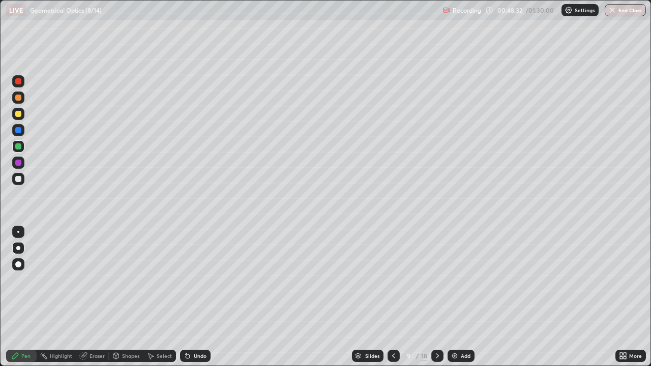
click at [22, 179] on div at bounding box center [18, 179] width 12 height 12
click at [437, 297] on icon at bounding box center [437, 356] width 8 height 8
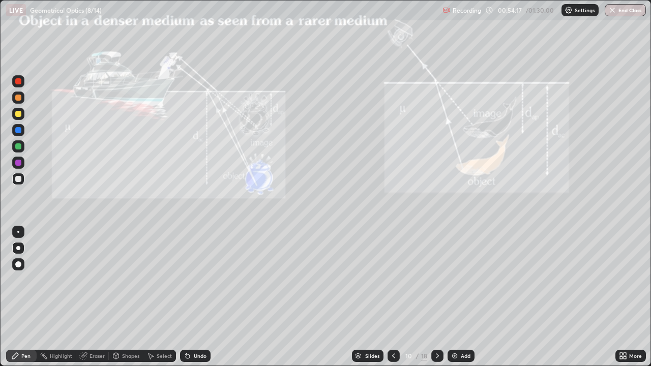
click at [436, 297] on icon at bounding box center [437, 356] width 3 height 5
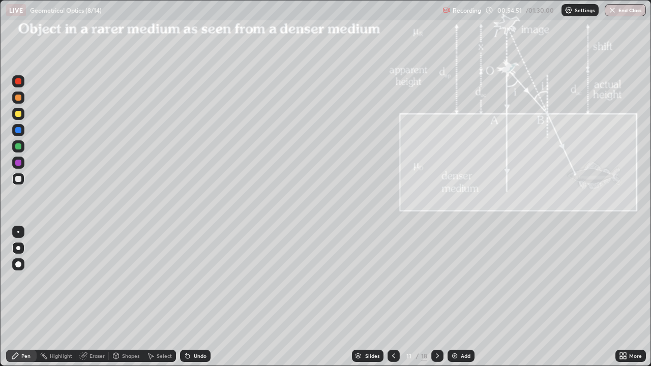
click at [436, 297] on icon at bounding box center [437, 356] width 8 height 8
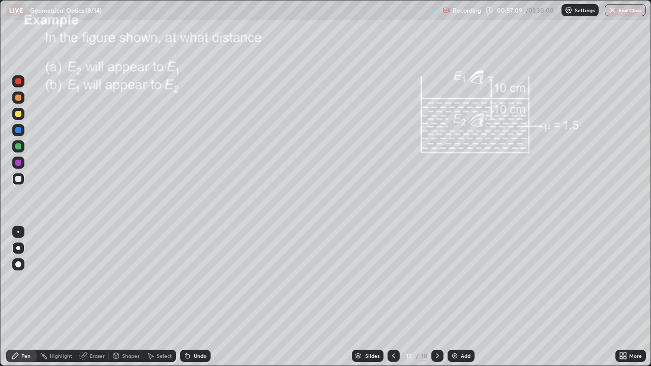
click at [162, 297] on div "Select" at bounding box center [164, 356] width 15 height 5
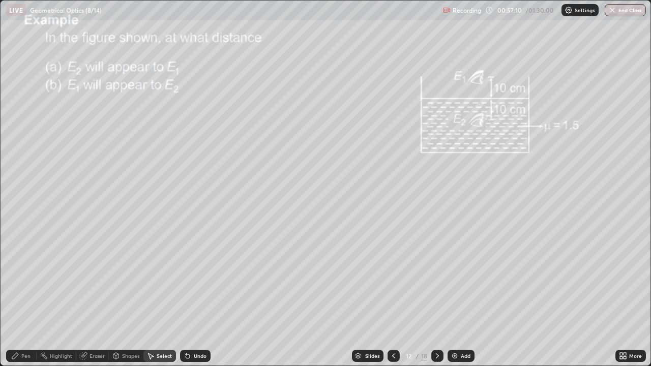
click at [194, 297] on div "Undo" at bounding box center [200, 356] width 13 height 5
click at [387, 142] on div "0 ° Undo Copy Duplicate Duplicate to new slide Delete" at bounding box center [326, 183] width 650 height 365
click at [19, 297] on div "Pen" at bounding box center [21, 356] width 31 height 12
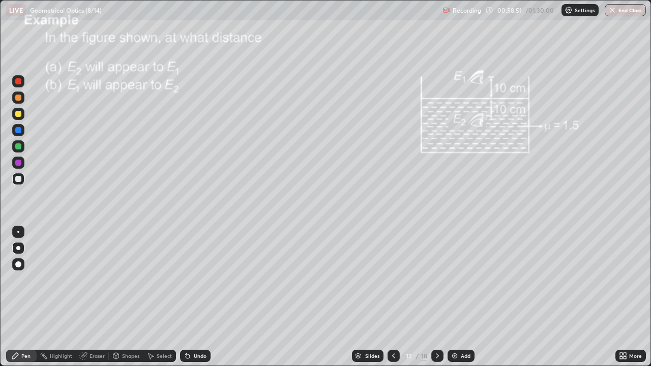
click at [18, 115] on div at bounding box center [18, 114] width 6 height 6
click at [436, 297] on icon at bounding box center [437, 356] width 8 height 8
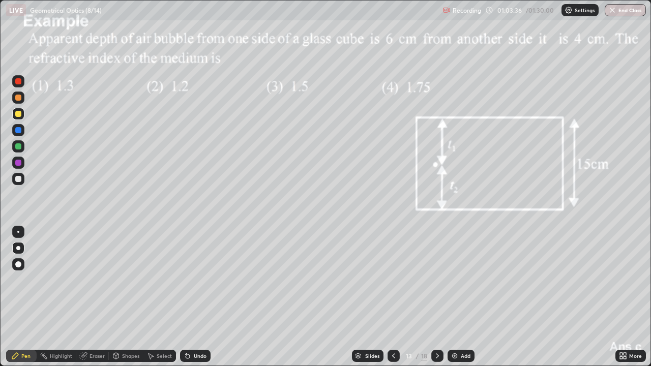
click at [439, 297] on icon at bounding box center [437, 356] width 8 height 8
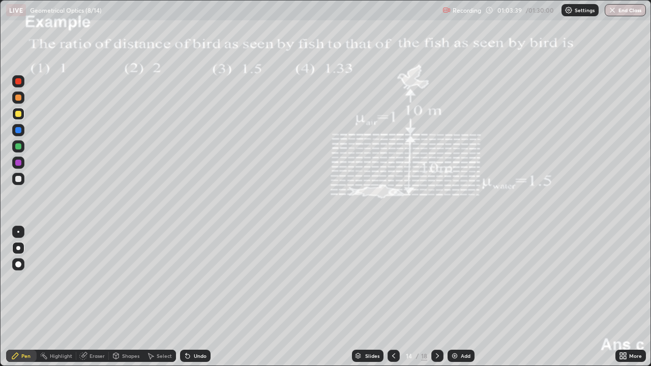
click at [436, 297] on icon at bounding box center [437, 356] width 8 height 8
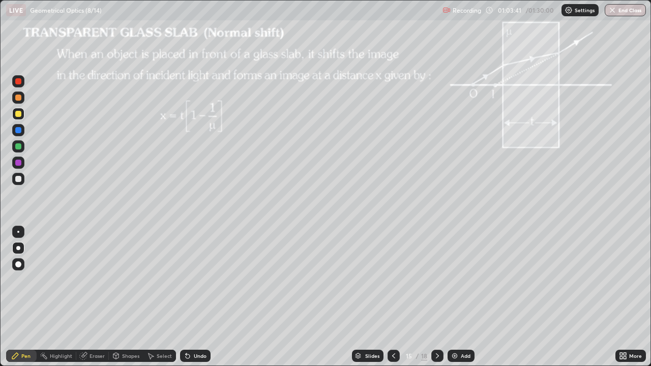
click at [437, 297] on icon at bounding box center [437, 356] width 8 height 8
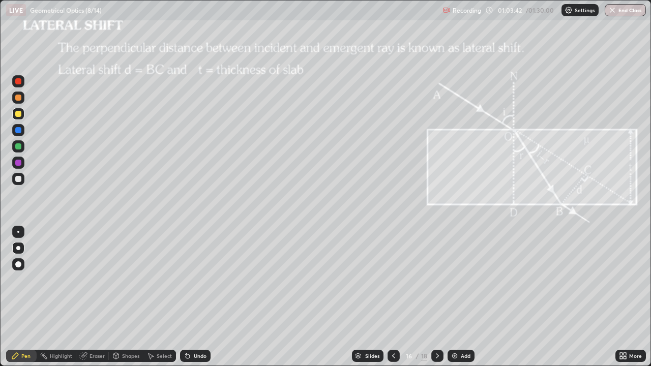
click at [436, 297] on icon at bounding box center [437, 356] width 8 height 8
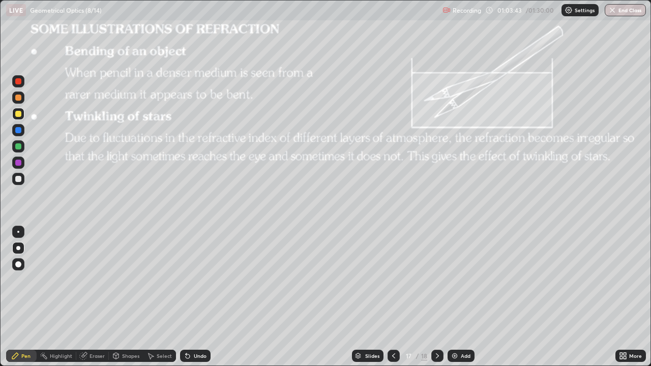
click at [437, 297] on icon at bounding box center [437, 356] width 3 height 5
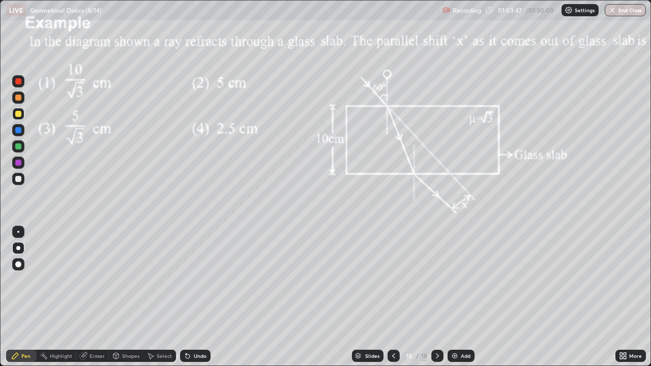
click at [436, 297] on icon at bounding box center [437, 356] width 3 height 5
click at [417, 297] on div "/" at bounding box center [417, 356] width 3 height 6
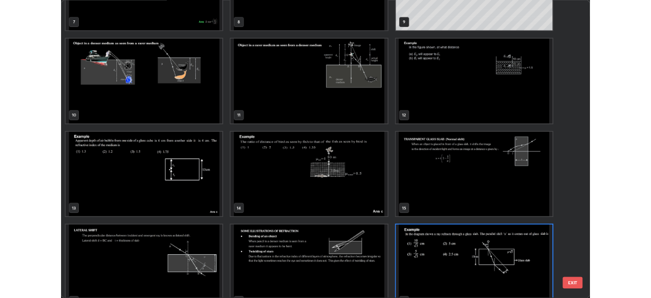
scroll to position [289, 0]
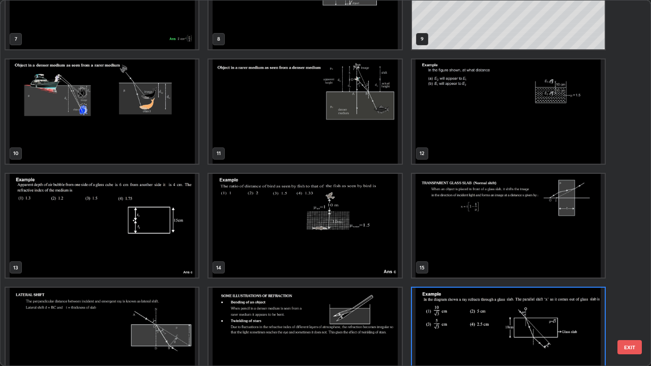
click at [493, 144] on img "grid" at bounding box center [508, 112] width 193 height 104
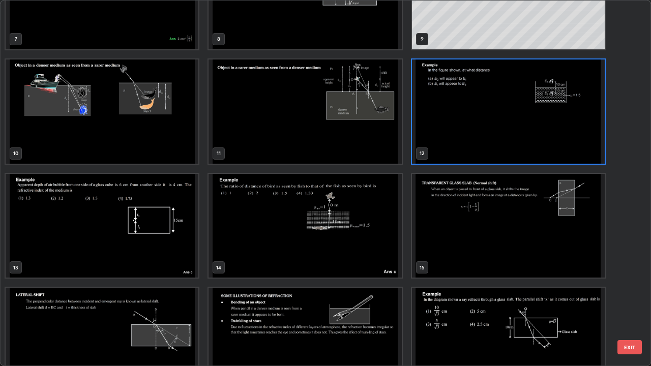
click at [489, 144] on img "grid" at bounding box center [508, 112] width 193 height 104
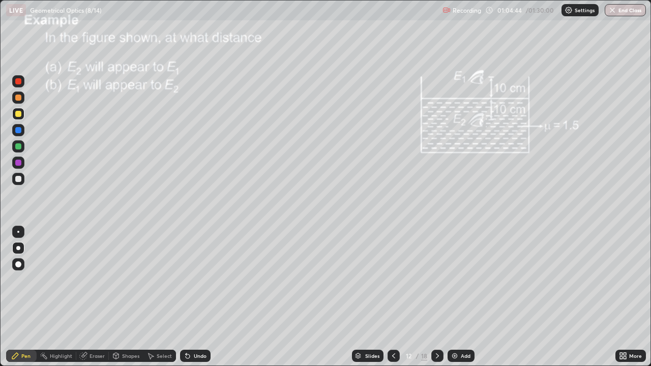
click at [627, 297] on icon at bounding box center [623, 356] width 8 height 8
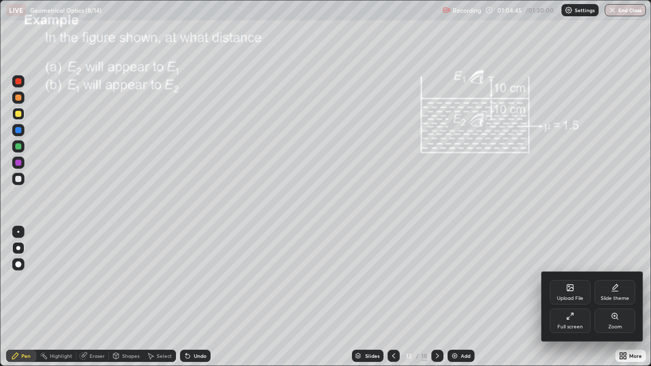
click at [572, 293] on div "Upload File" at bounding box center [570, 292] width 41 height 24
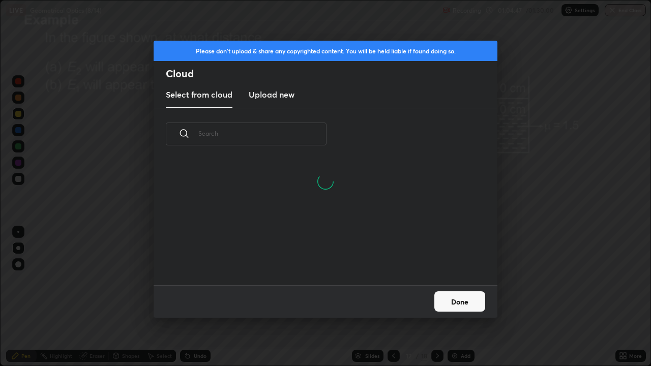
click at [278, 98] on h3 "Upload new" at bounding box center [272, 95] width 46 height 12
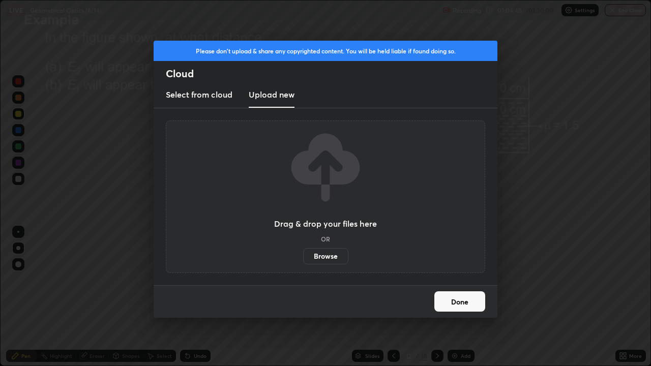
click at [318, 256] on label "Browse" at bounding box center [325, 256] width 45 height 16
click at [303, 256] on input "Browse" at bounding box center [303, 256] width 0 height 16
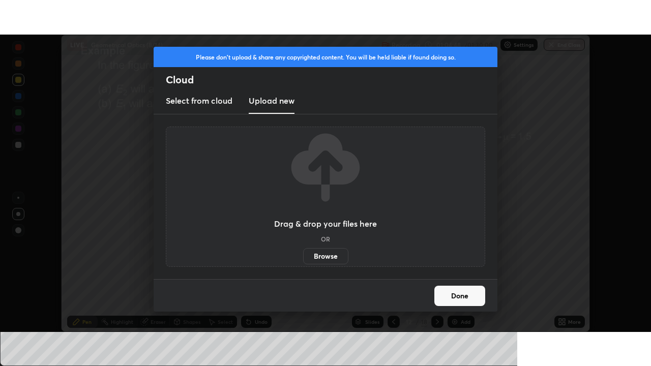
scroll to position [50578, 50225]
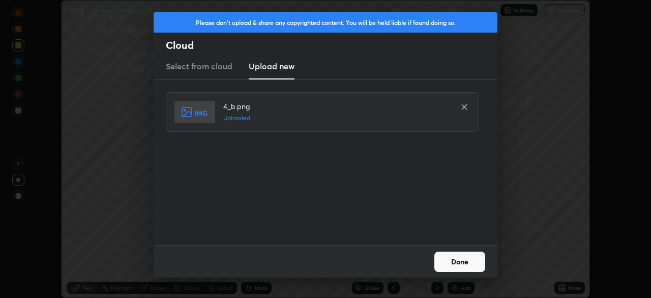
click at [466, 264] on button "Done" at bounding box center [459, 261] width 51 height 20
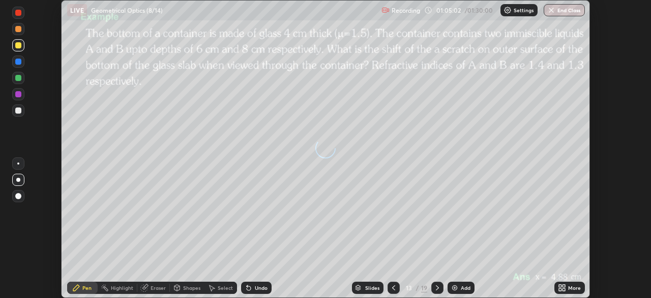
click at [566, 287] on div "More" at bounding box center [570, 287] width 31 height 12
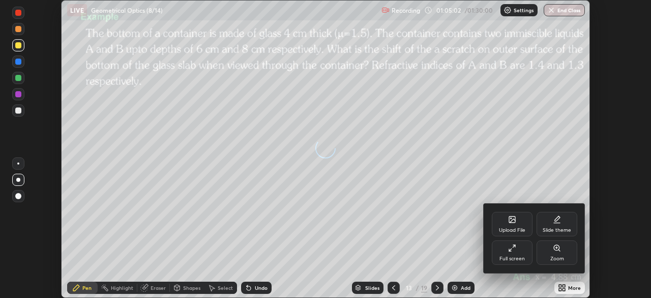
click at [520, 251] on div "Full screen" at bounding box center [512, 252] width 41 height 24
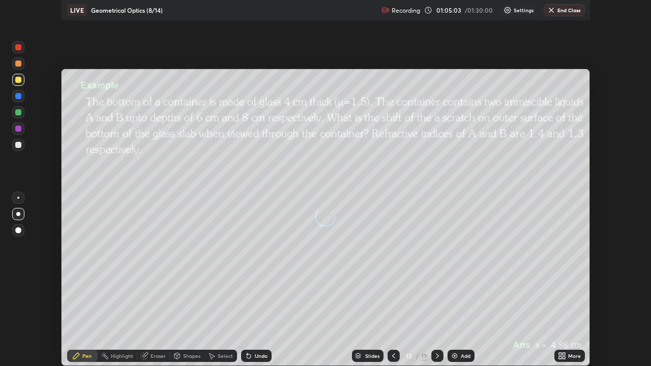
scroll to position [366, 651]
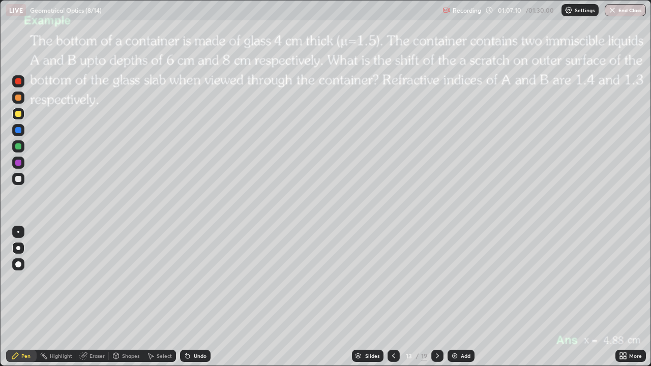
click at [128, 297] on div "Shapes" at bounding box center [130, 356] width 17 height 5
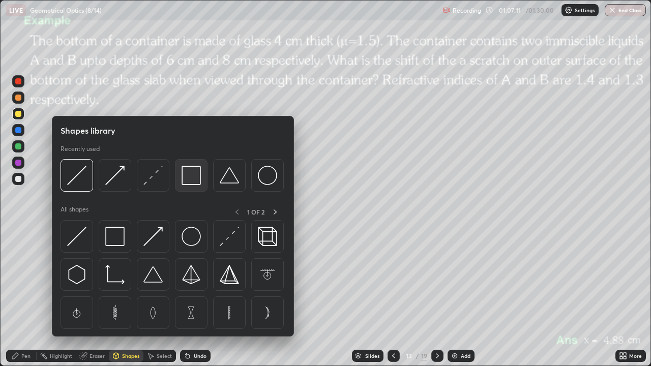
click at [187, 183] on img at bounding box center [191, 175] width 19 height 19
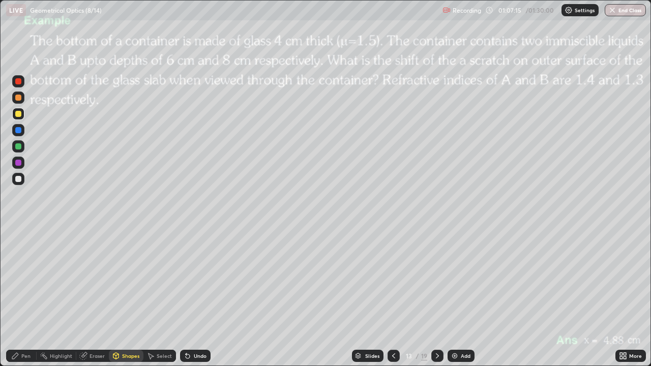
click at [123, 297] on div "Shapes" at bounding box center [130, 356] width 17 height 5
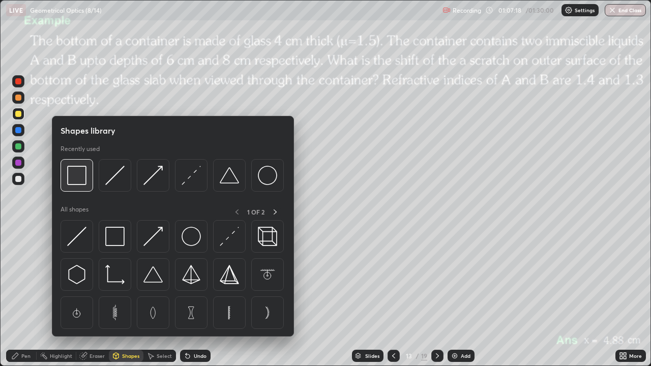
click at [73, 175] on img at bounding box center [76, 175] width 19 height 19
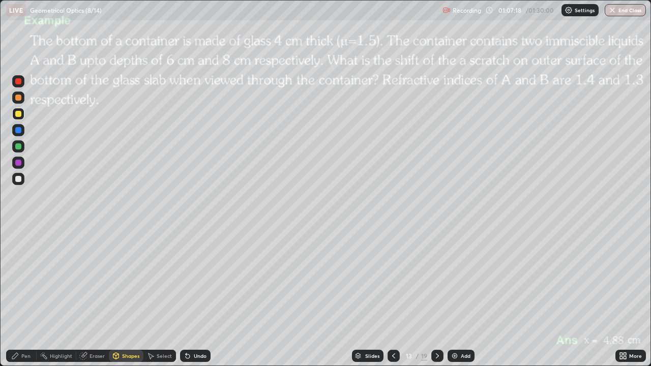
click at [20, 147] on div at bounding box center [18, 146] width 6 height 6
click at [24, 297] on div "Pen" at bounding box center [25, 356] width 9 height 5
click at [20, 178] on div at bounding box center [18, 179] width 6 height 6
click at [18, 227] on div at bounding box center [18, 232] width 12 height 12
click at [23, 164] on div at bounding box center [18, 163] width 12 height 12
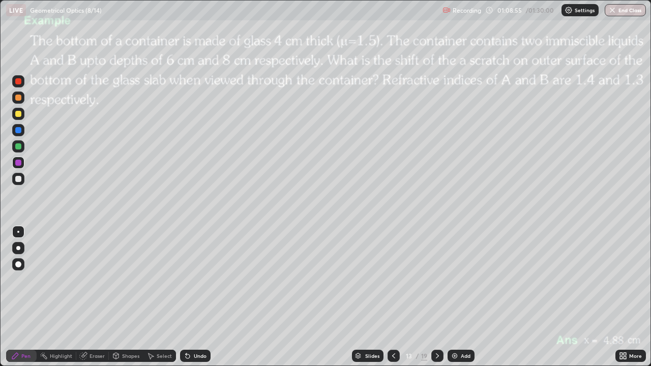
click at [20, 178] on div at bounding box center [18, 179] width 6 height 6
click at [93, 297] on div "Eraser" at bounding box center [97, 356] width 15 height 5
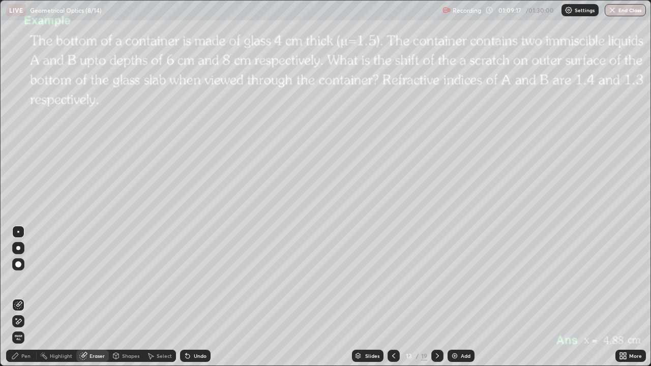
click at [26, 297] on div "Pen" at bounding box center [25, 356] width 9 height 5
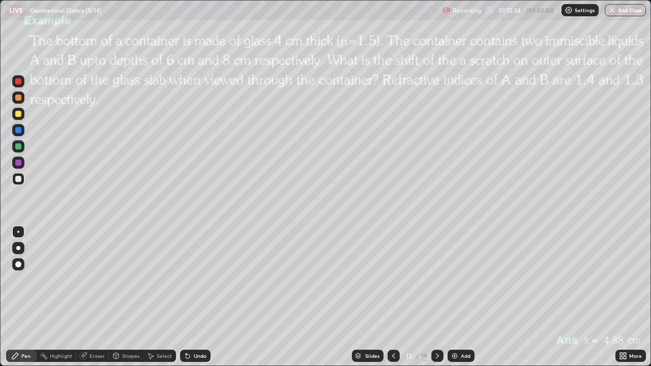
click at [436, 297] on icon at bounding box center [437, 356] width 8 height 8
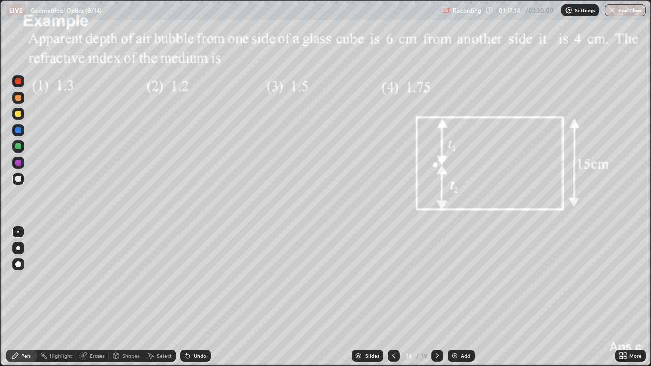
click at [436, 297] on icon at bounding box center [437, 356] width 8 height 8
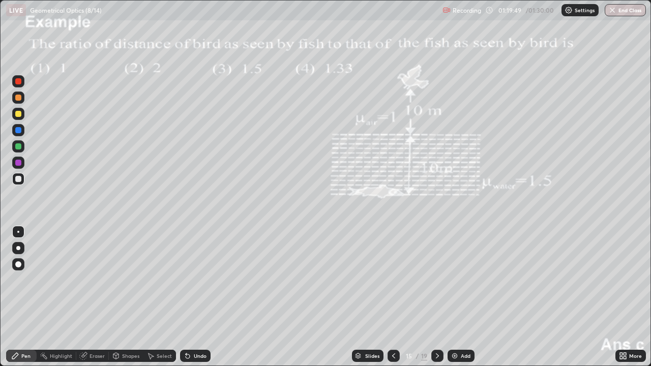
click at [434, 297] on icon at bounding box center [437, 356] width 8 height 8
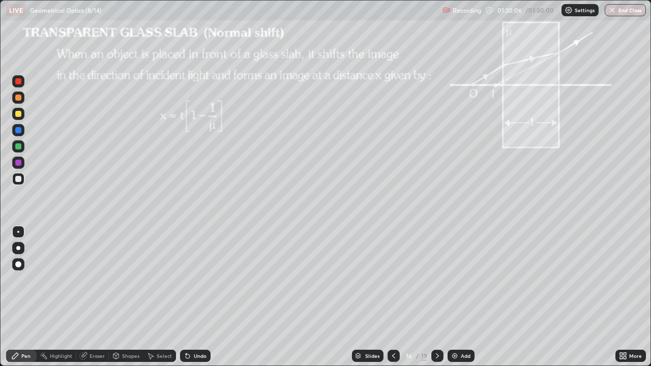
click at [627, 8] on button "End Class" at bounding box center [625, 10] width 41 height 12
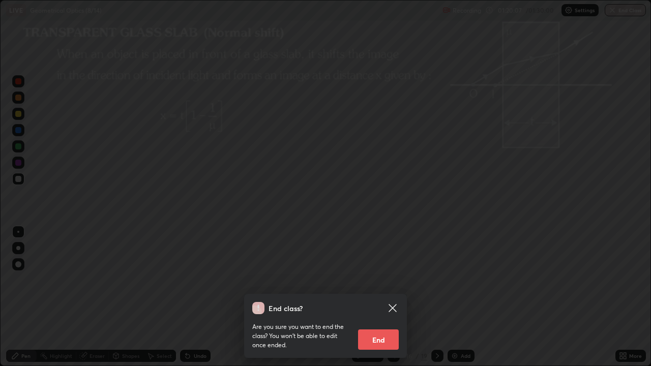
click at [381, 297] on button "End" at bounding box center [378, 340] width 41 height 20
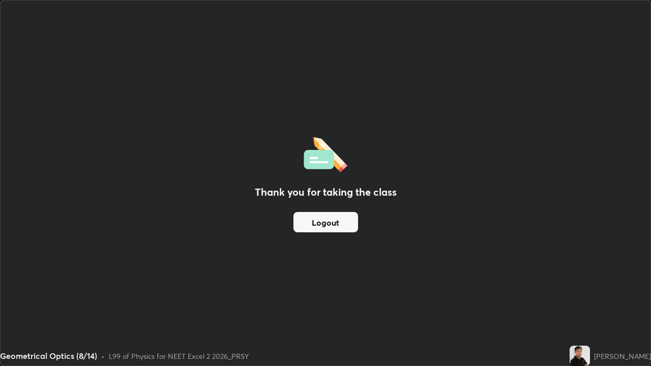
click at [337, 221] on button "Logout" at bounding box center [326, 222] width 65 height 20
